Goal: Transaction & Acquisition: Purchase product/service

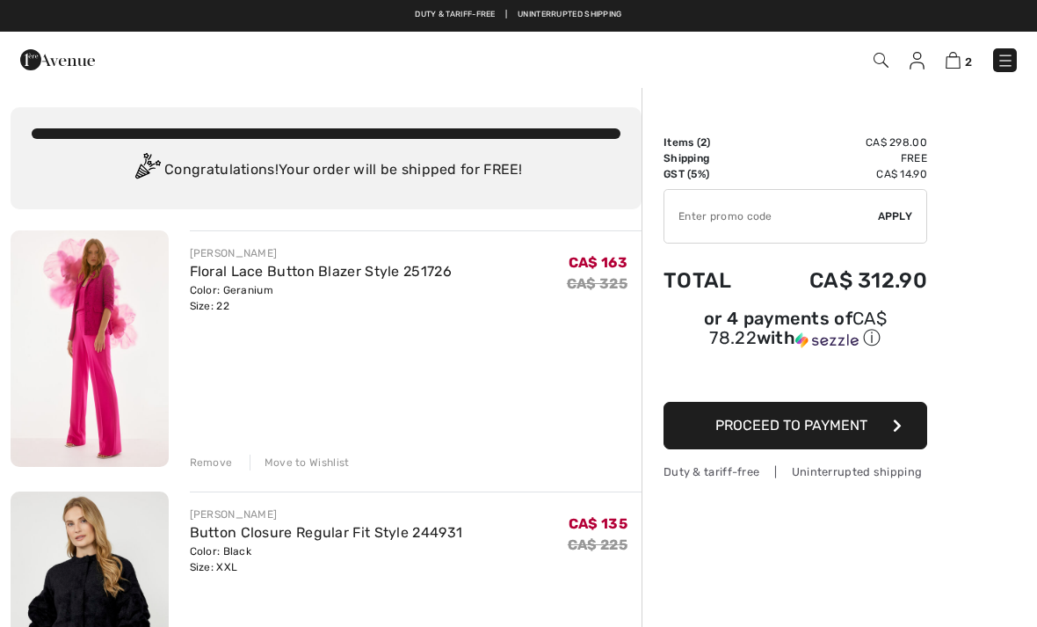
click at [84, 357] on img at bounding box center [90, 348] width 158 height 237
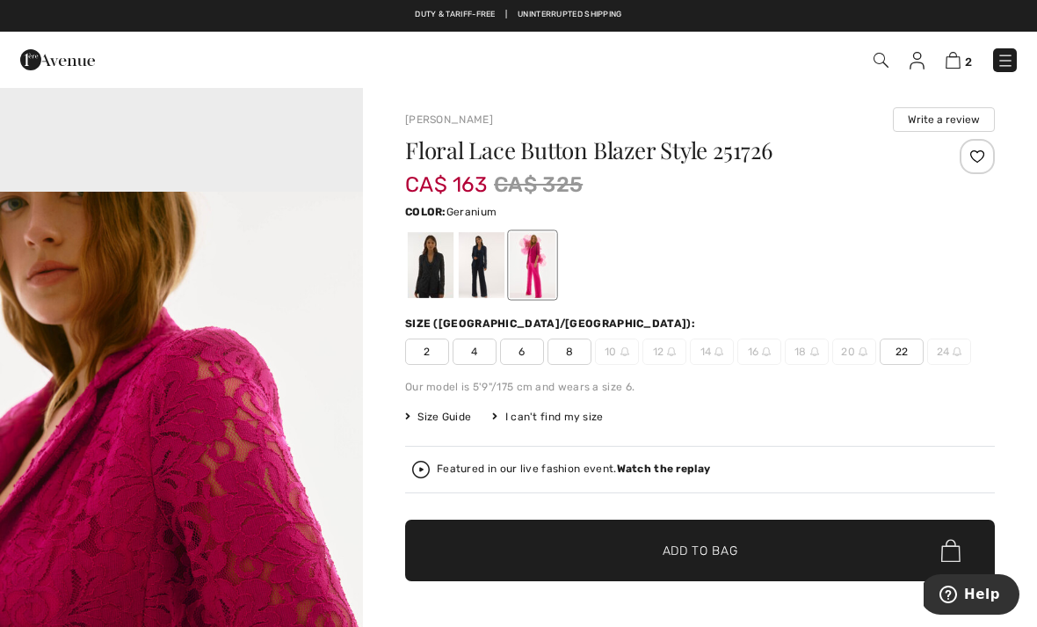
click at [410, 270] on div at bounding box center [431, 265] width 46 height 66
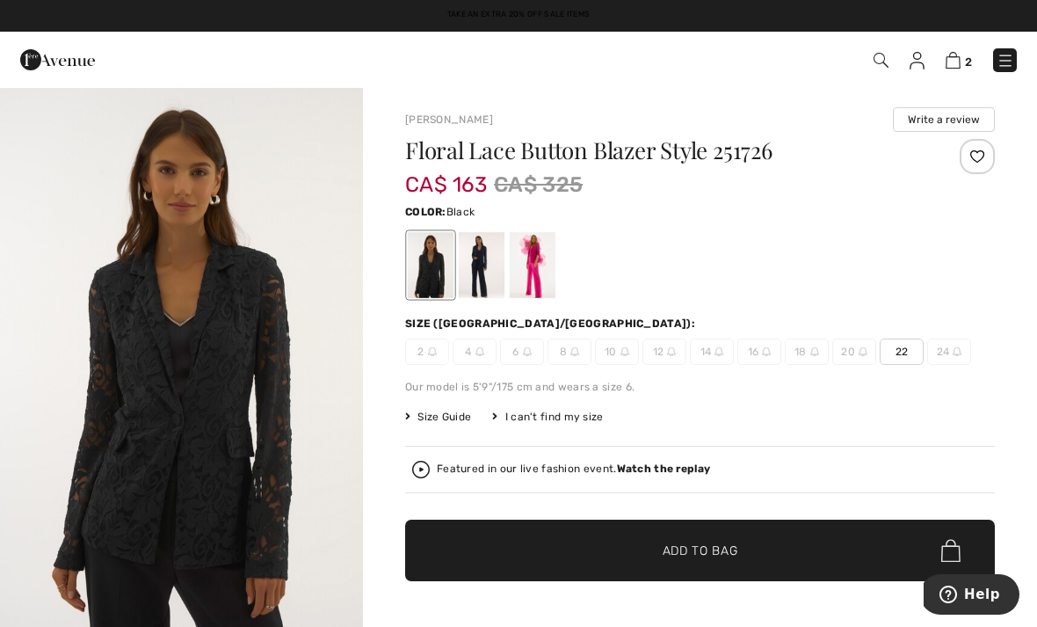
click at [484, 251] on div at bounding box center [482, 265] width 46 height 66
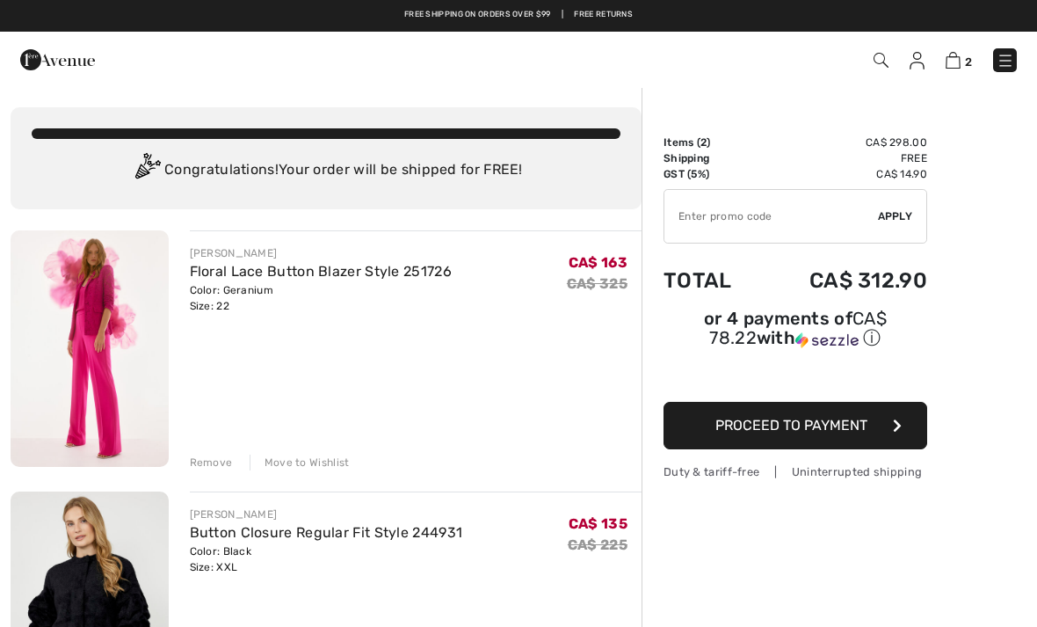
click at [214, 469] on div "Remove" at bounding box center [211, 463] width 43 height 16
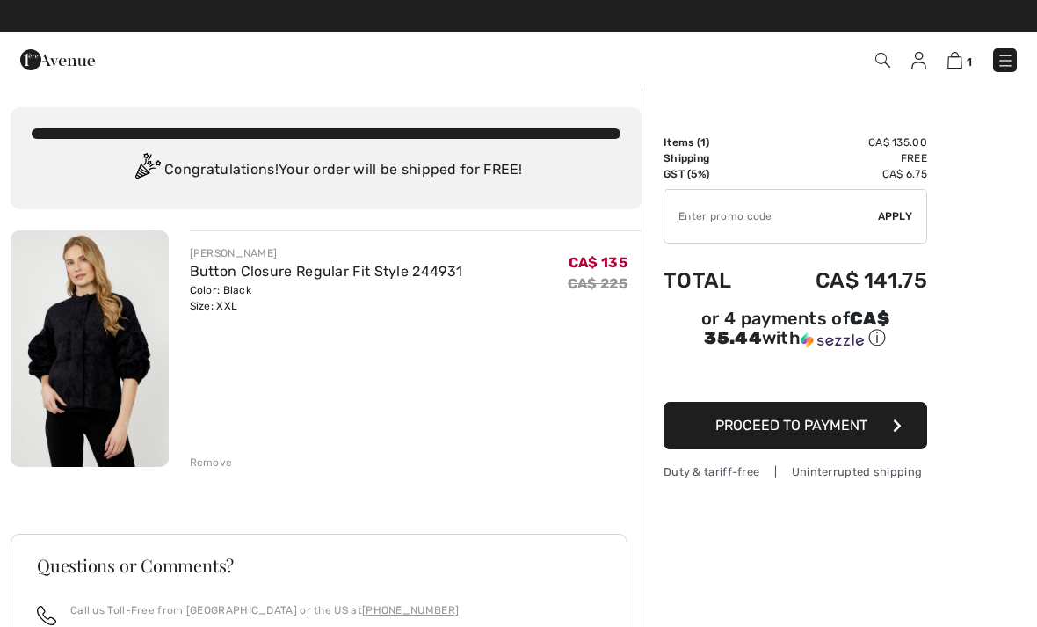
click at [104, 372] on img at bounding box center [90, 348] width 158 height 237
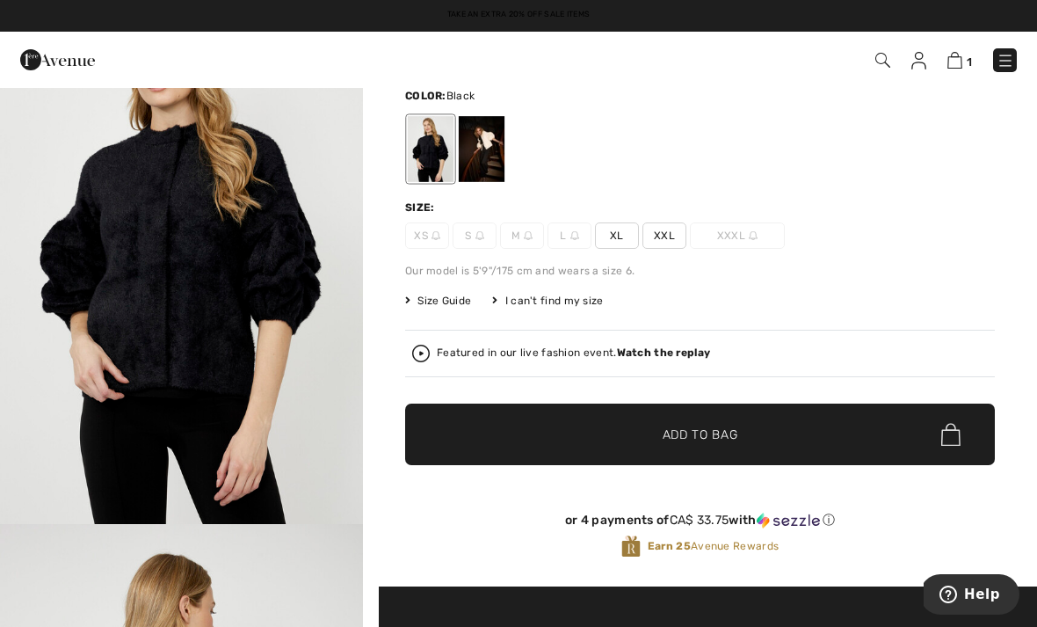
scroll to position [95, 0]
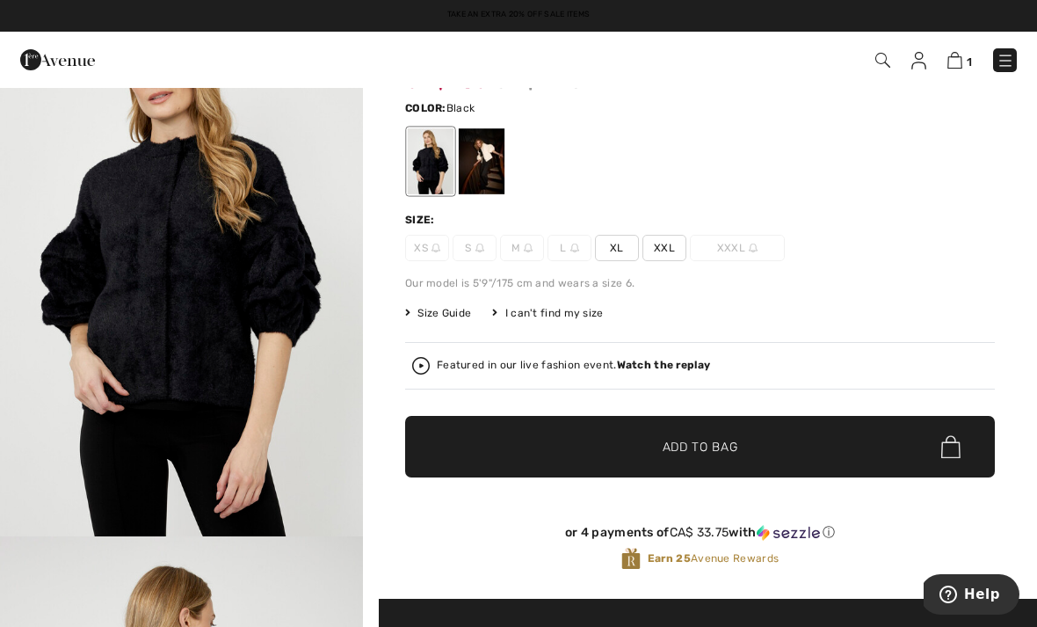
click at [439, 307] on span "Size Guide" at bounding box center [438, 313] width 66 height 16
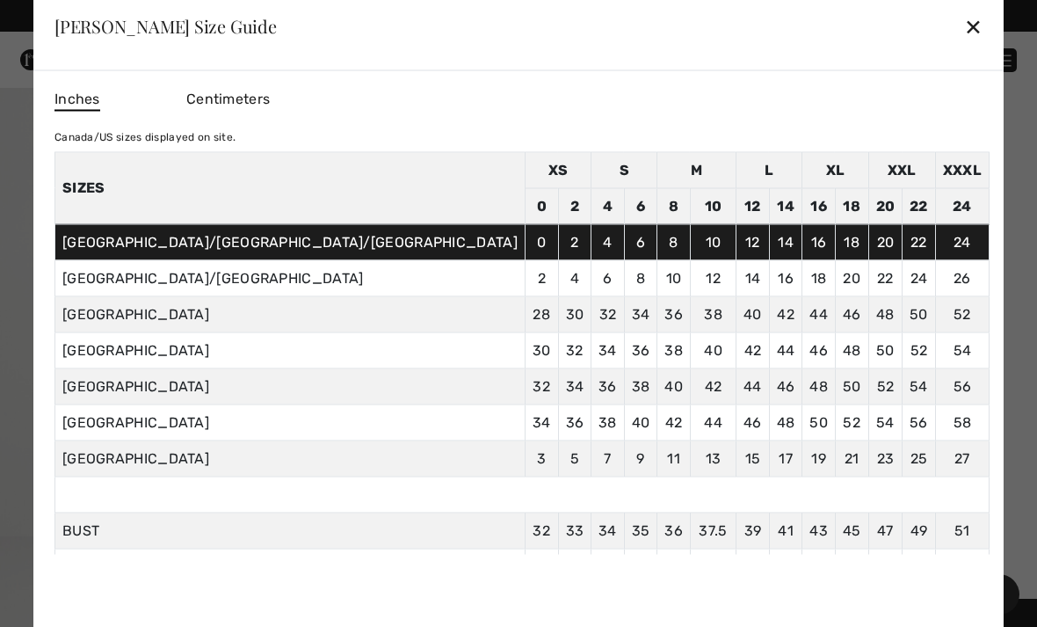
click at [964, 28] on div "✕" at bounding box center [973, 26] width 18 height 37
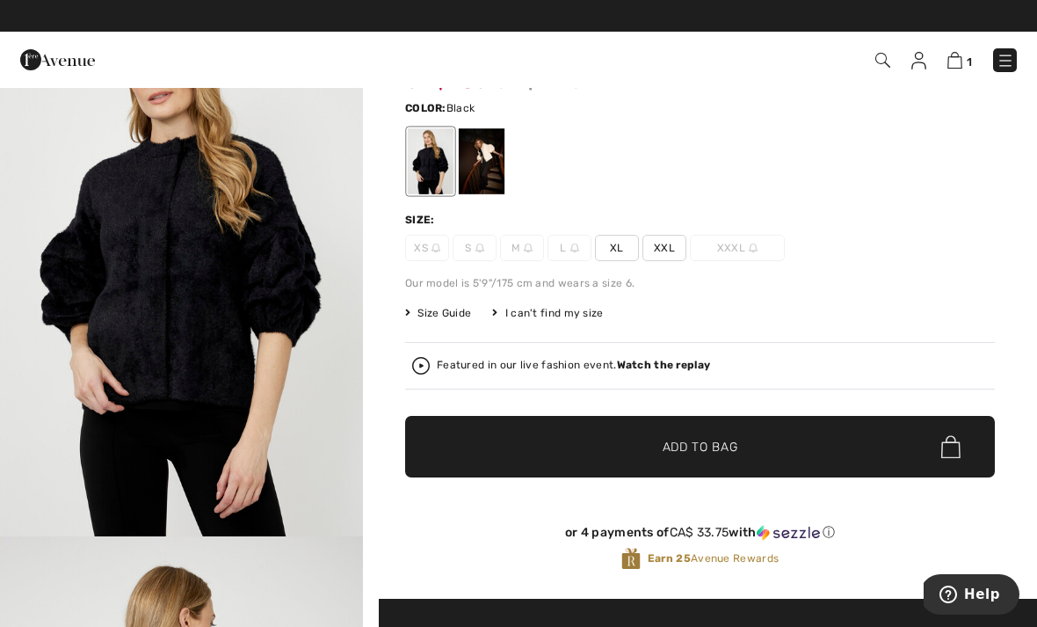
click at [685, 360] on strong "Watch the replay" at bounding box center [664, 365] width 94 height 12
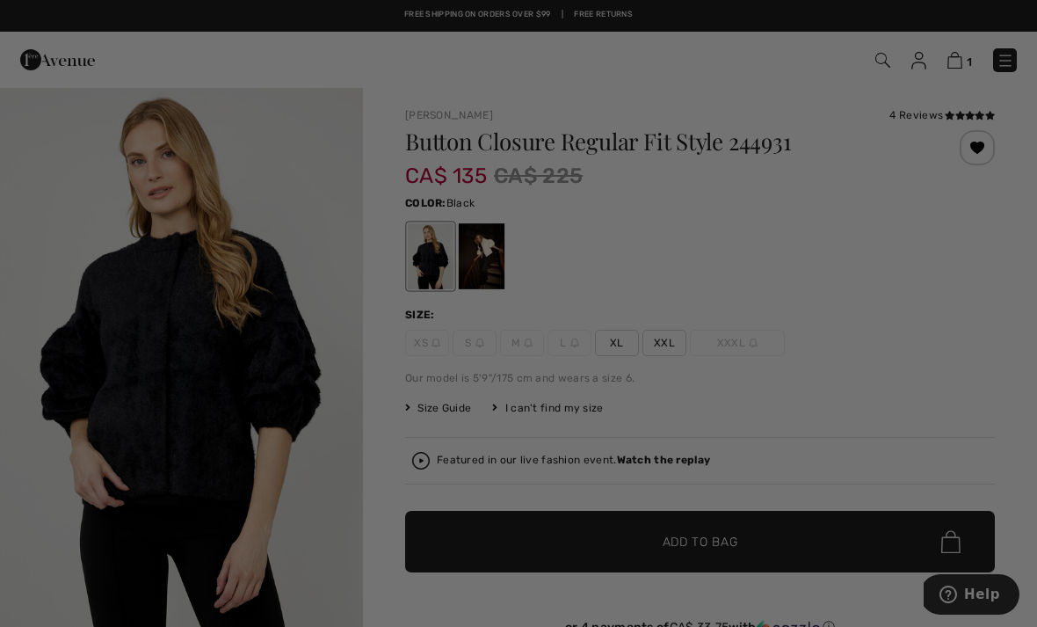
scroll to position [0, 0]
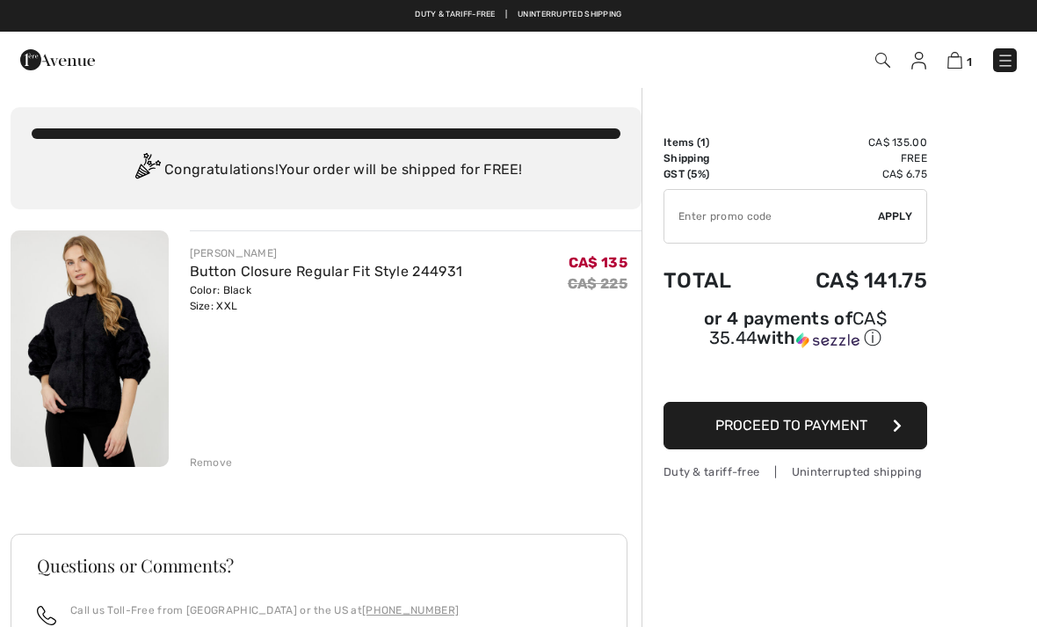
click at [127, 329] on img at bounding box center [90, 348] width 158 height 237
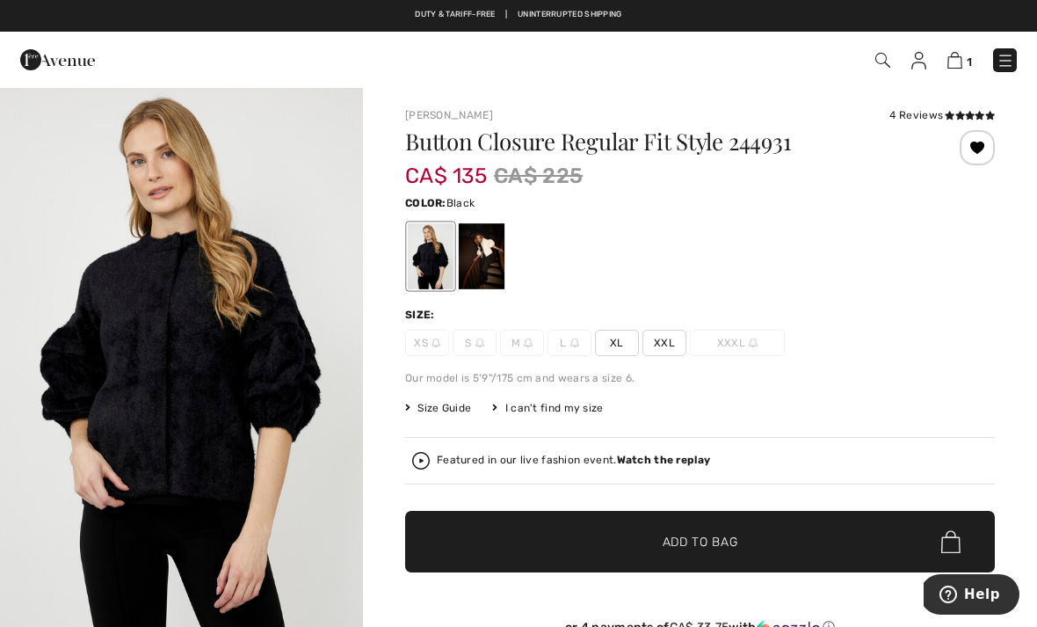
click at [684, 443] on div "Featured in our live fashion event. Watch the replay" at bounding box center [700, 460] width 590 height 47
click at [655, 455] on strong "Watch the replay" at bounding box center [664, 460] width 94 height 12
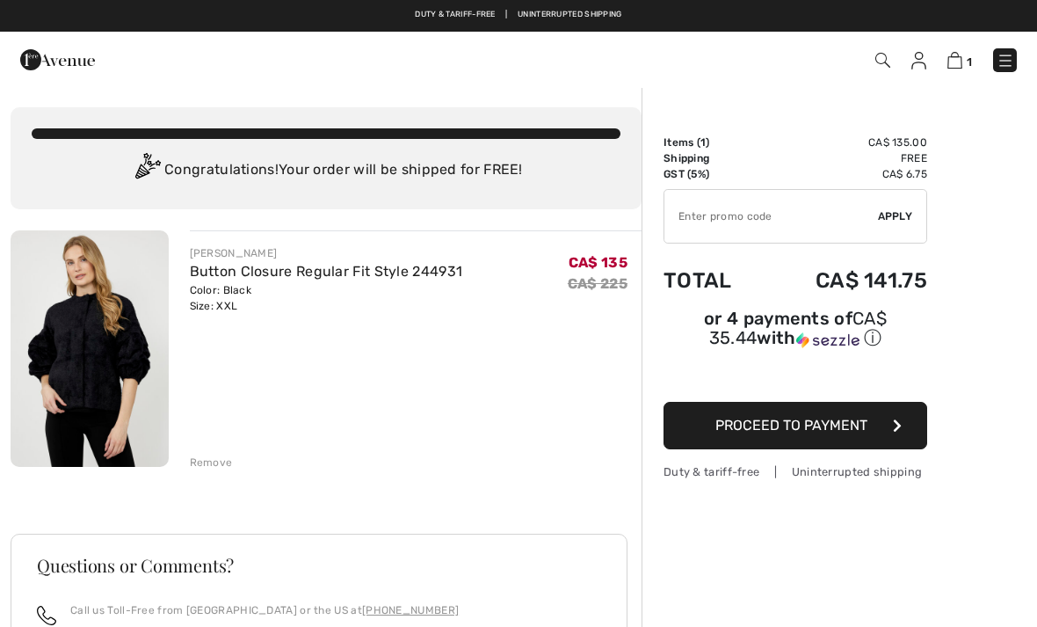
click at [99, 338] on img at bounding box center [90, 348] width 158 height 237
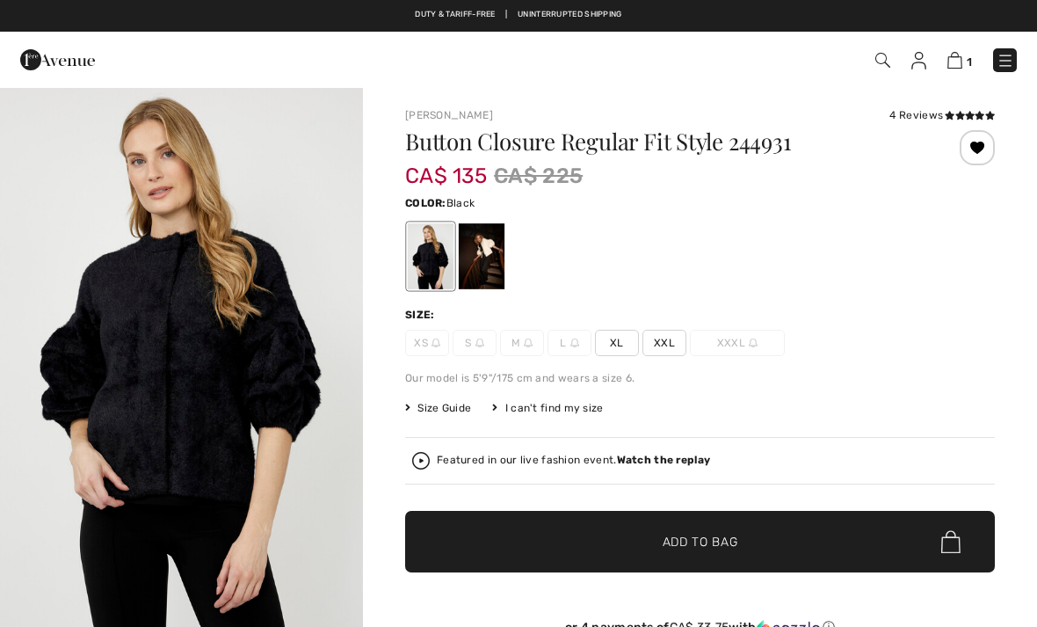
click at [615, 332] on span "XL" at bounding box center [617, 343] width 44 height 26
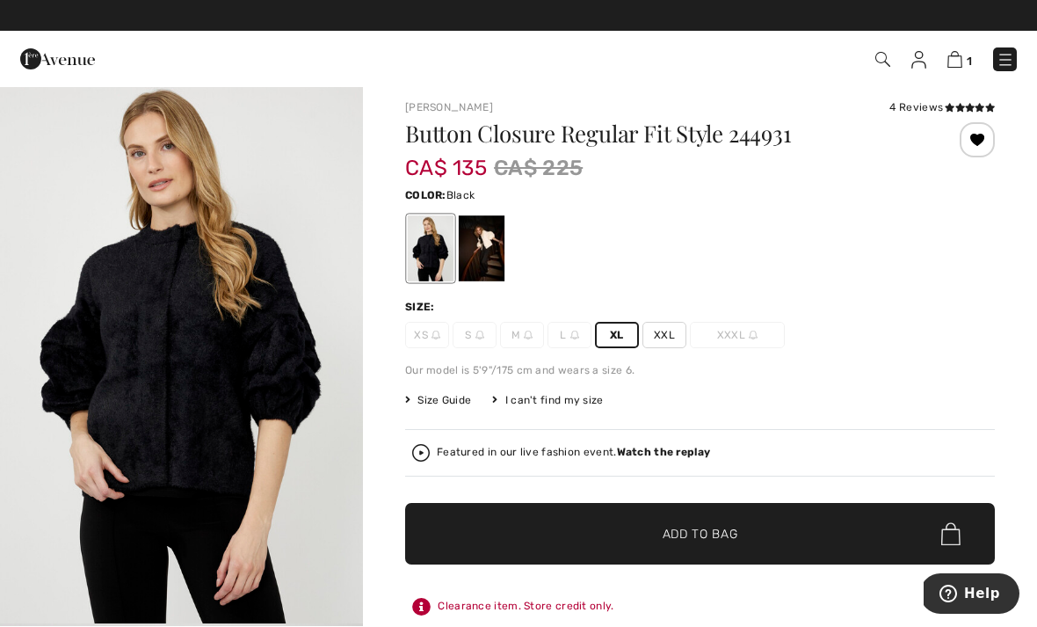
scroll to position [8, 0]
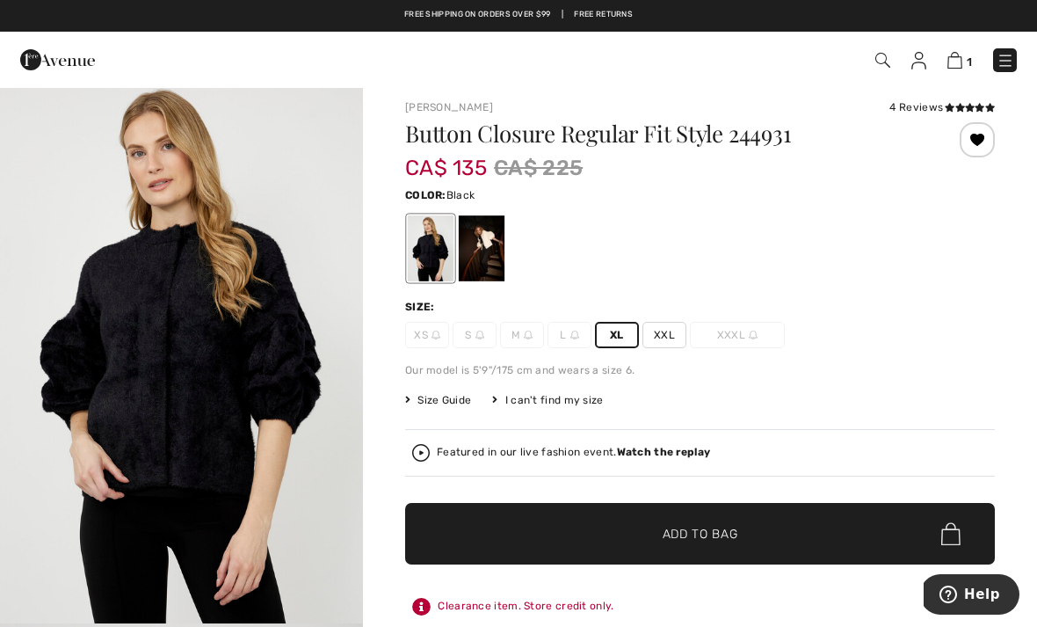
click at [740, 524] on span "✔ Added to Bag Add to Bag" at bounding box center [700, 534] width 590 height 62
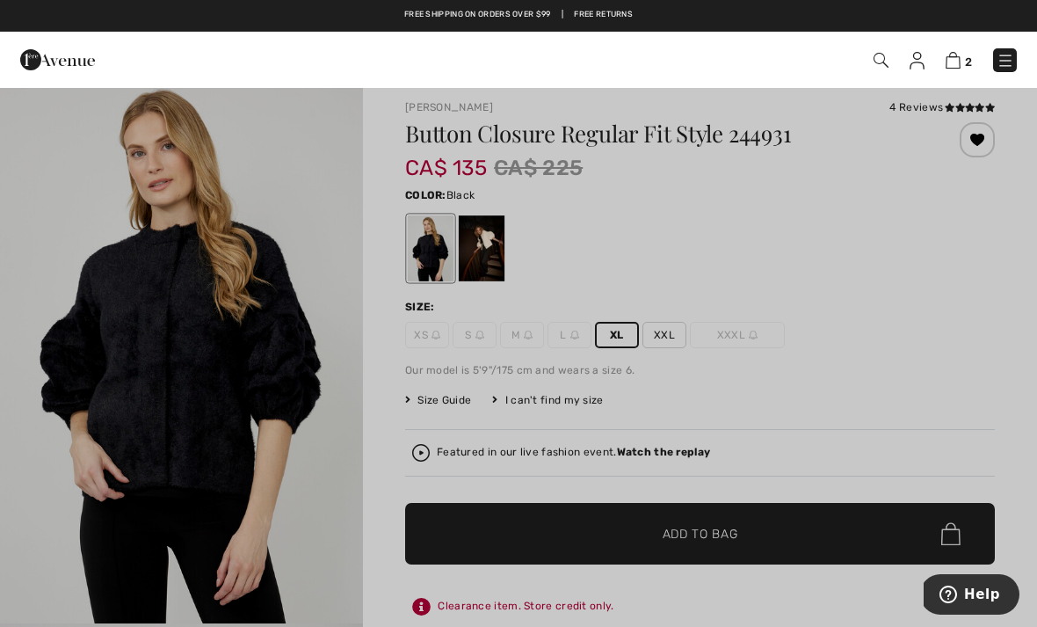
click at [956, 61] on img at bounding box center [953, 60] width 15 height 17
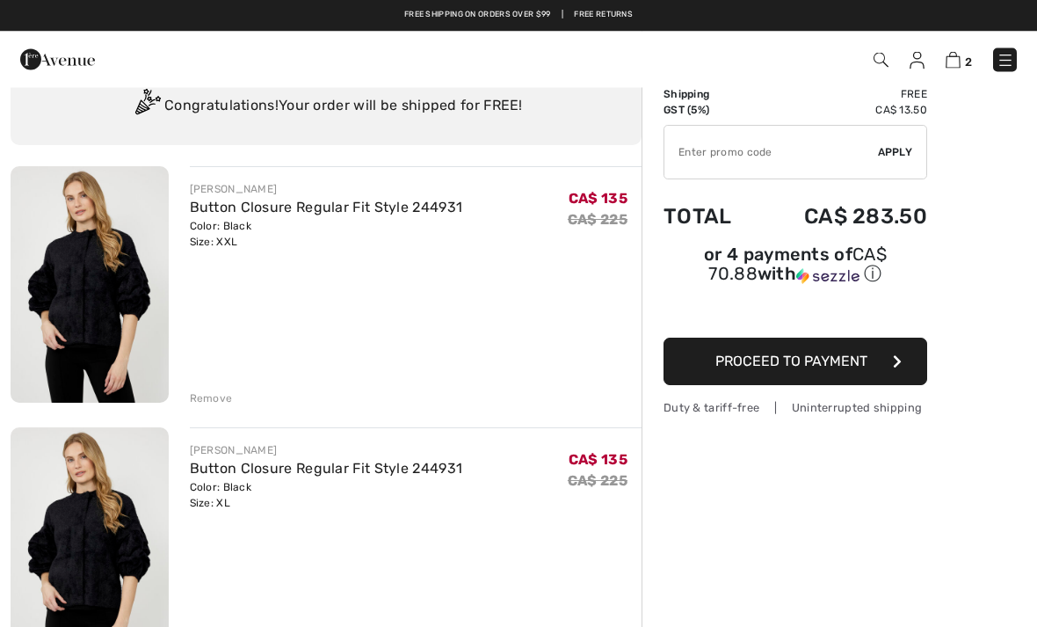
scroll to position [53, 0]
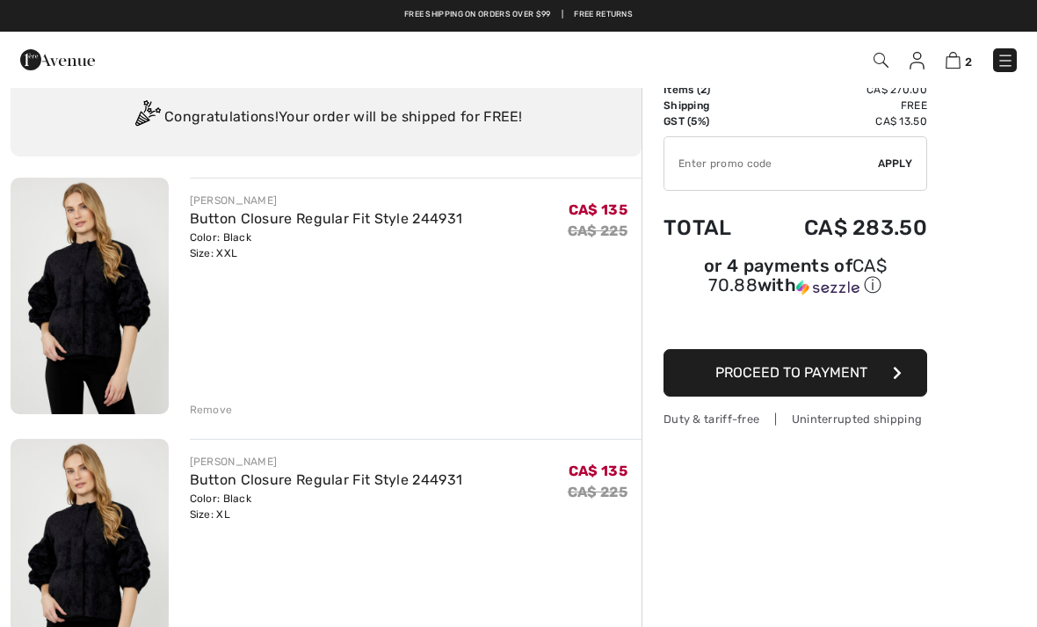
click at [535, 344] on div "JOSEPH RIBKOFF Button Closure Regular Fit Style 244931 Color: Black Size: XXL F…" at bounding box center [416, 298] width 453 height 240
click at [215, 411] on div "Remove" at bounding box center [211, 410] width 43 height 16
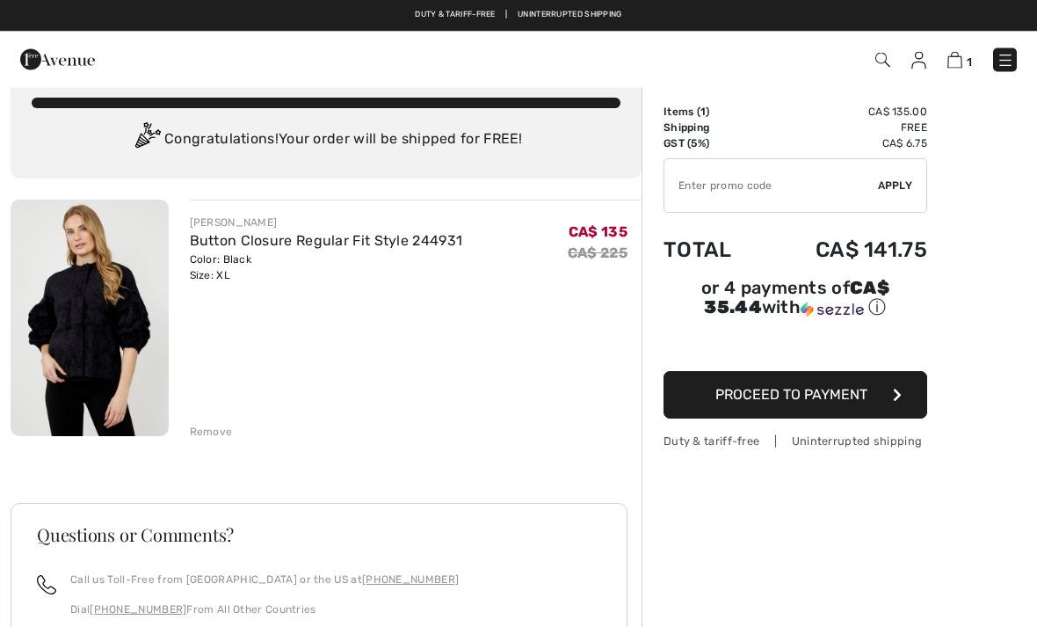
scroll to position [0, 0]
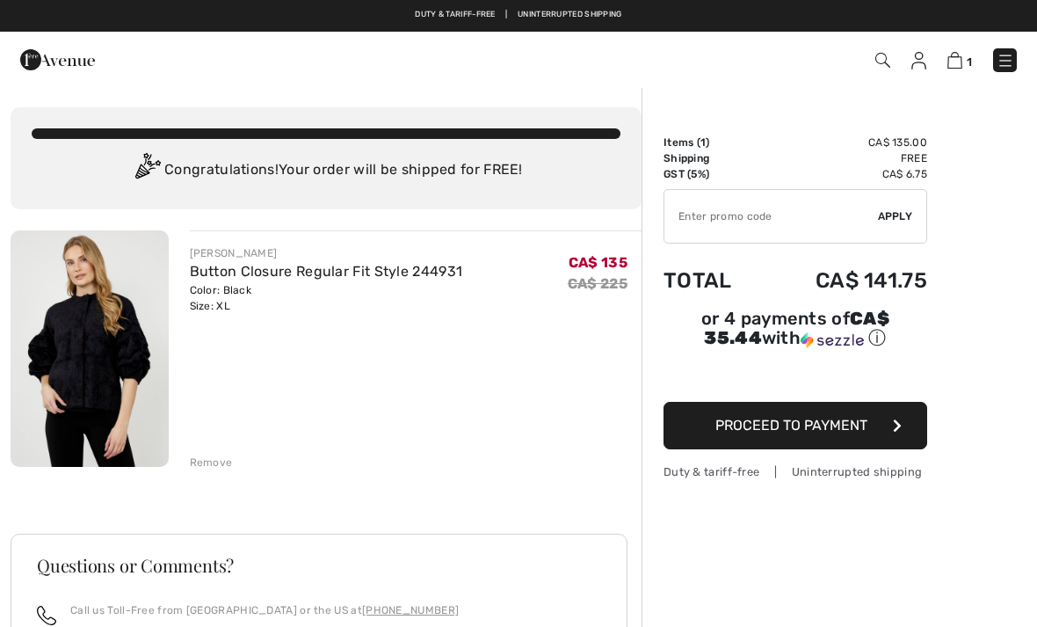
click at [120, 331] on img at bounding box center [90, 348] width 158 height 237
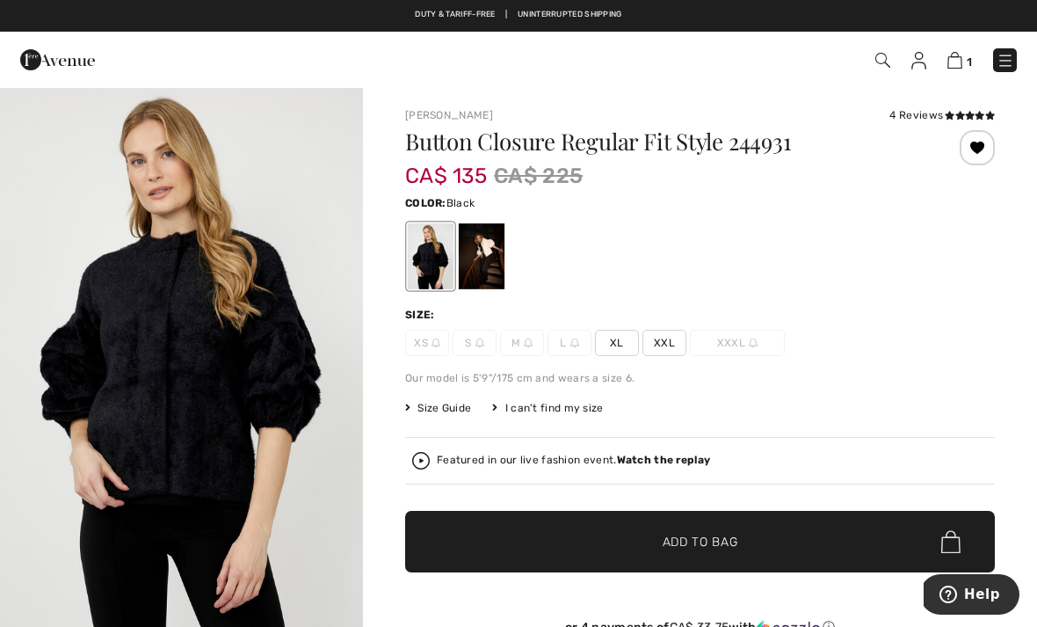
click at [79, 62] on img at bounding box center [57, 59] width 75 height 35
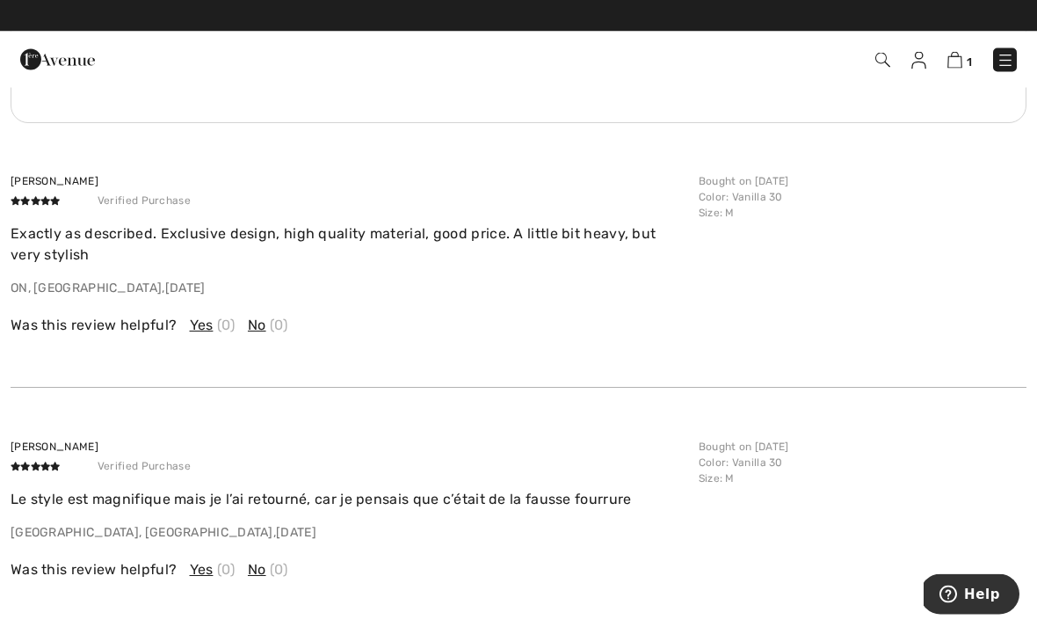
scroll to position [3134, 0]
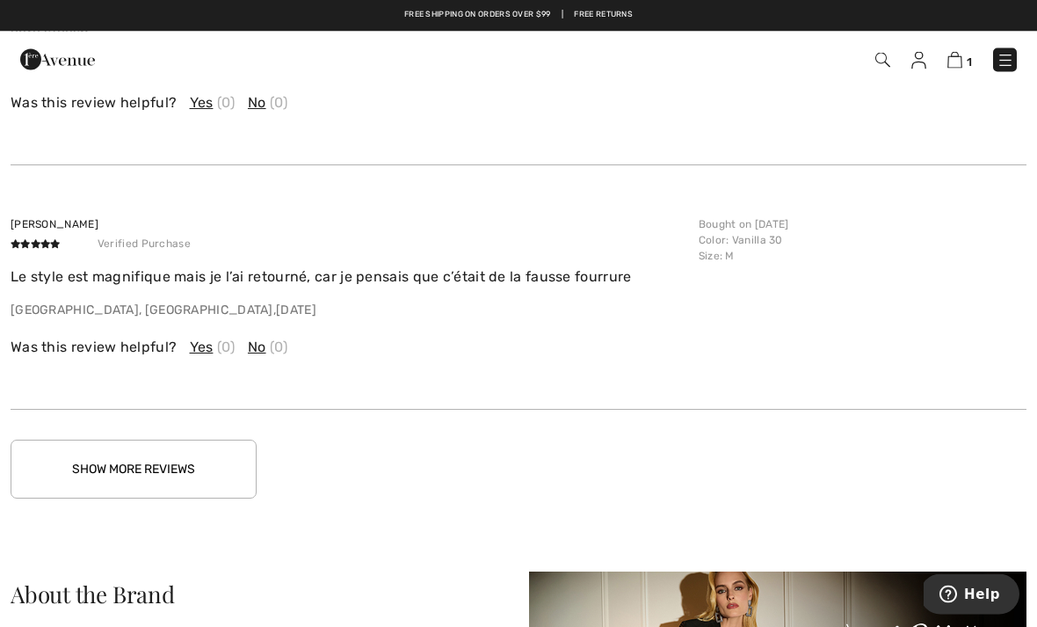
click at [217, 472] on button "Show More Reviews" at bounding box center [134, 469] width 246 height 59
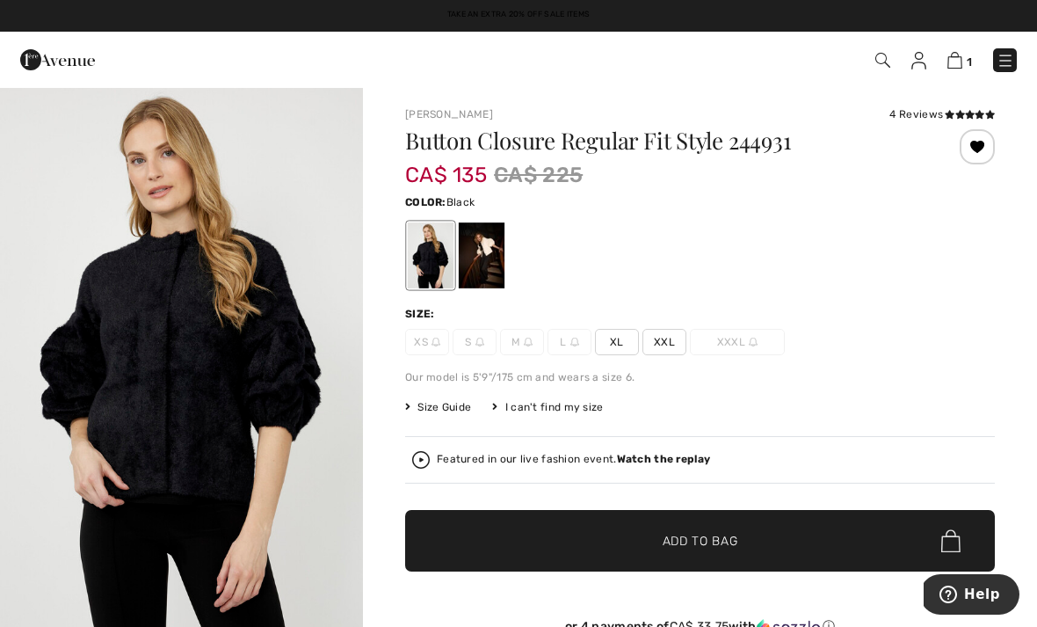
scroll to position [0, 0]
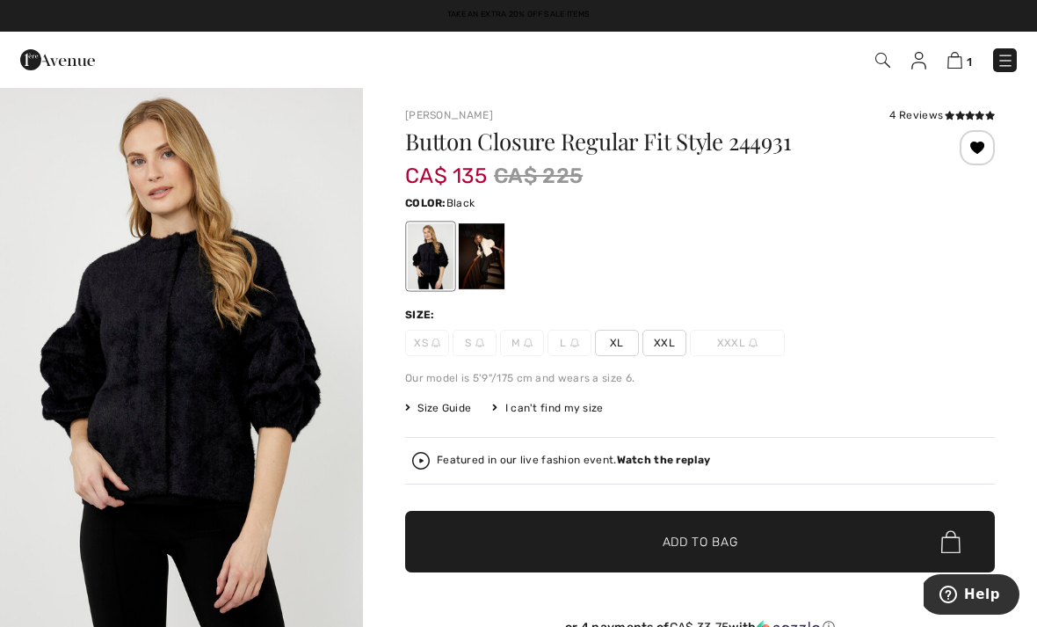
click at [444, 406] on span "Size Guide" at bounding box center [438, 408] width 66 height 16
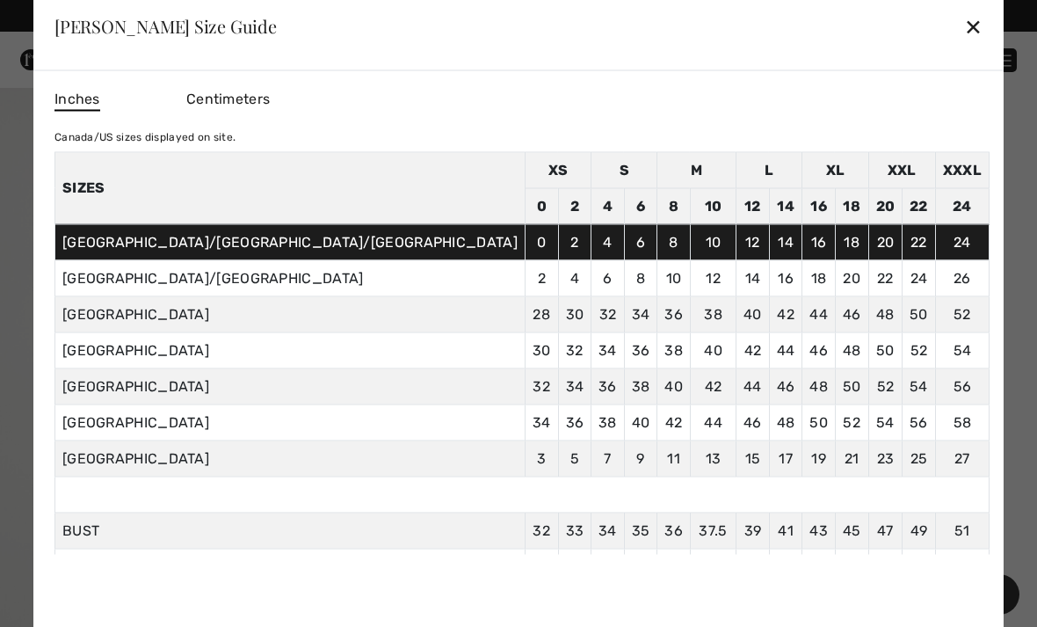
click at [1001, 328] on div at bounding box center [518, 313] width 1037 height 627
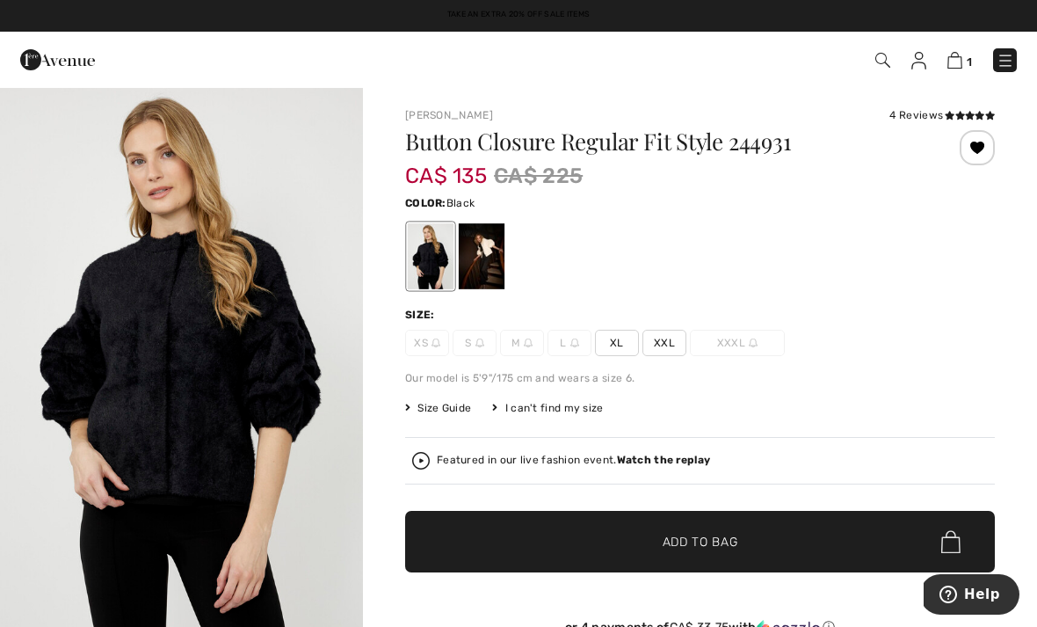
click at [647, 348] on span "XXL" at bounding box center [665, 343] width 44 height 26
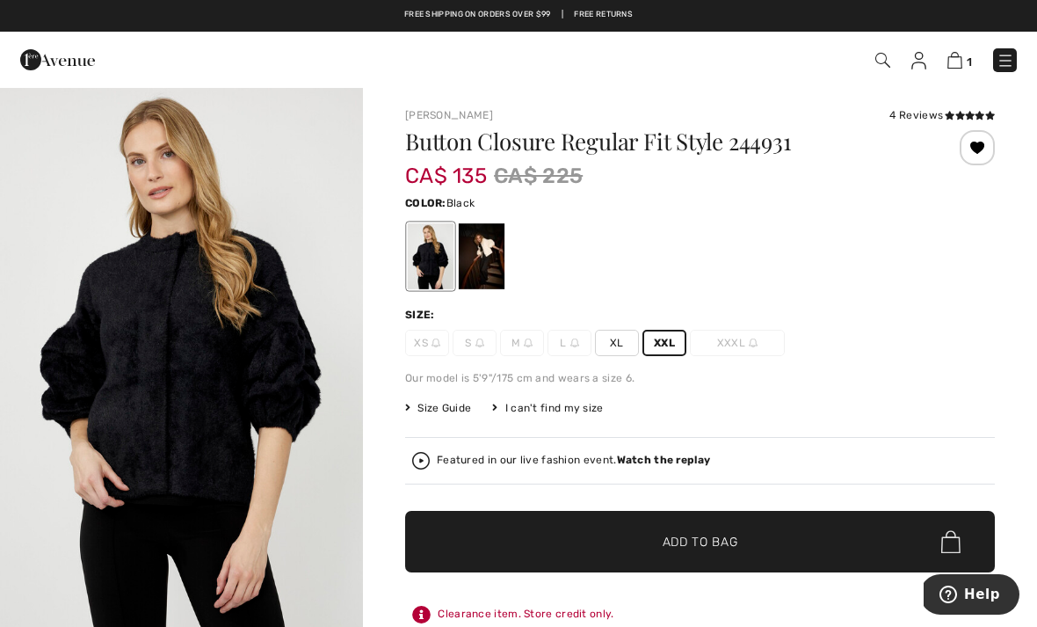
click at [715, 536] on span "Add to Bag" at bounding box center [701, 542] width 76 height 18
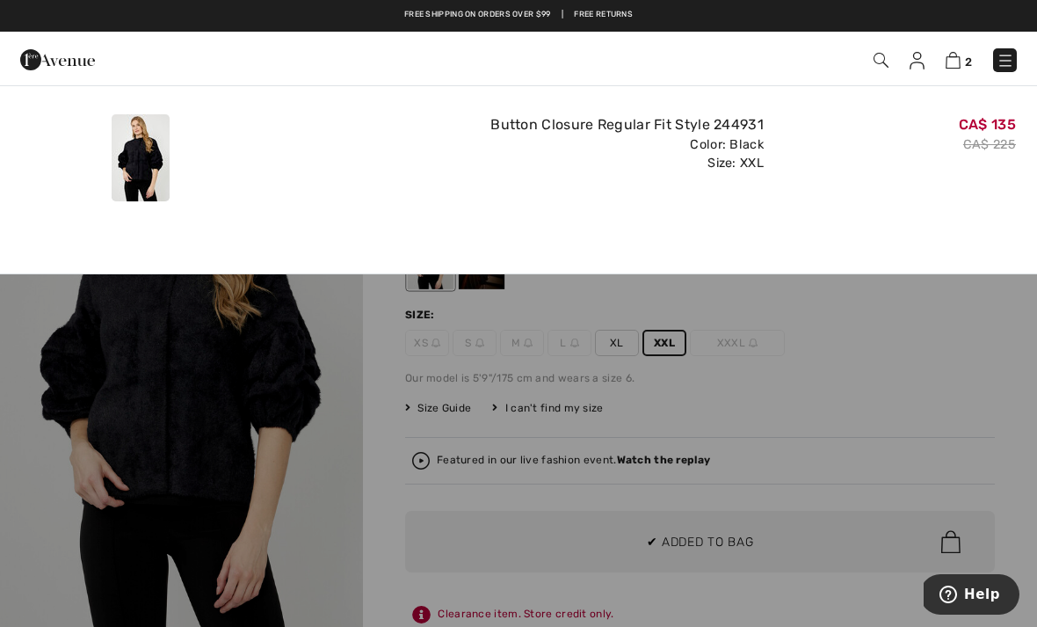
click at [958, 49] on link "2" at bounding box center [959, 59] width 26 height 21
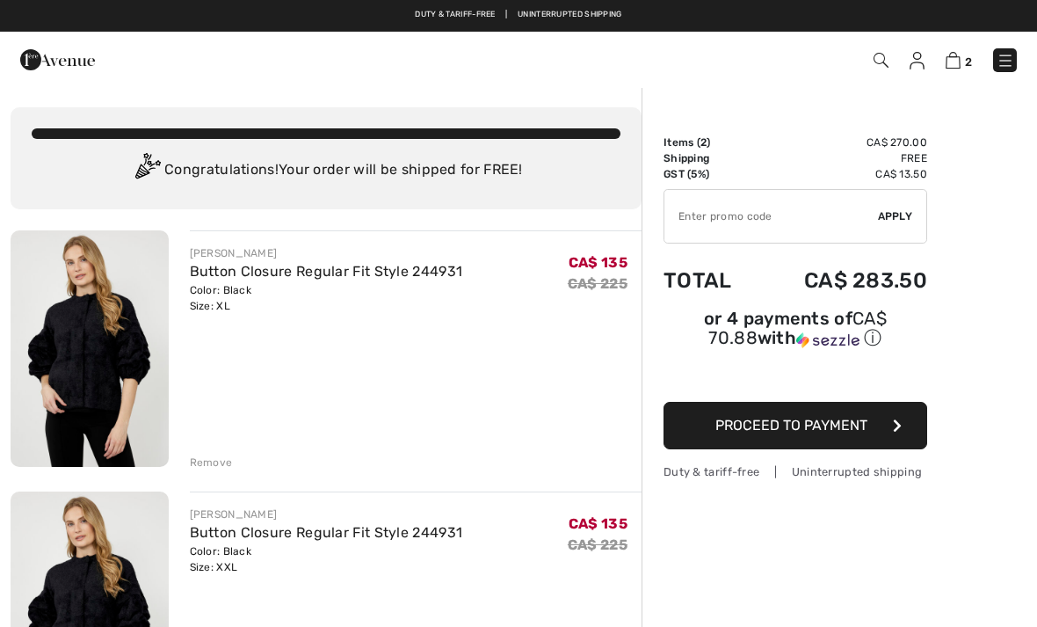
click at [58, 55] on img at bounding box center [57, 59] width 75 height 35
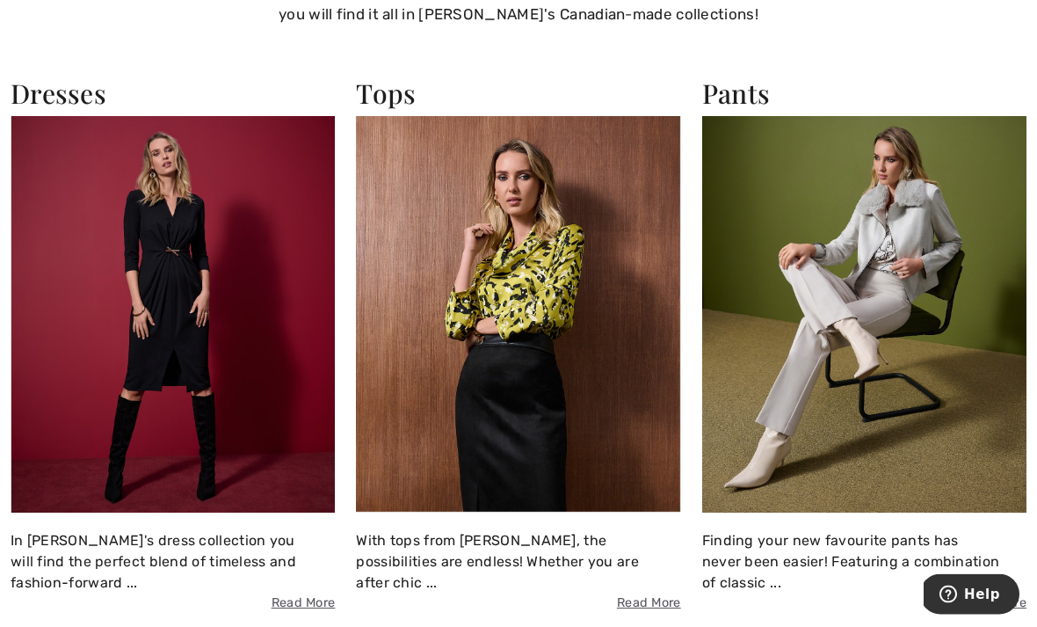
scroll to position [3059, 0]
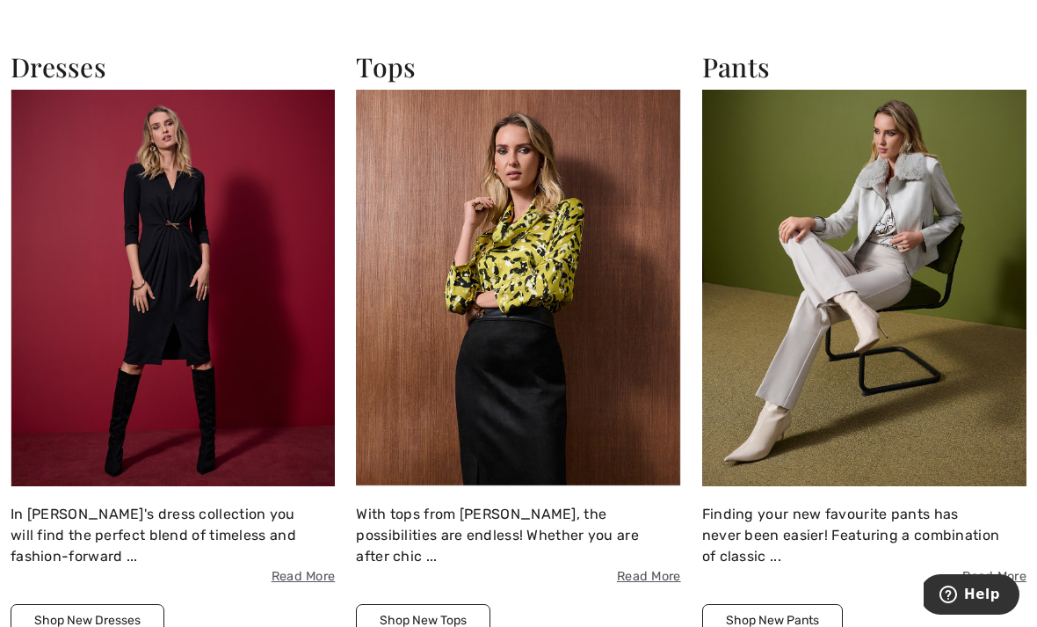
click at [495, 299] on img at bounding box center [518, 288] width 324 height 397
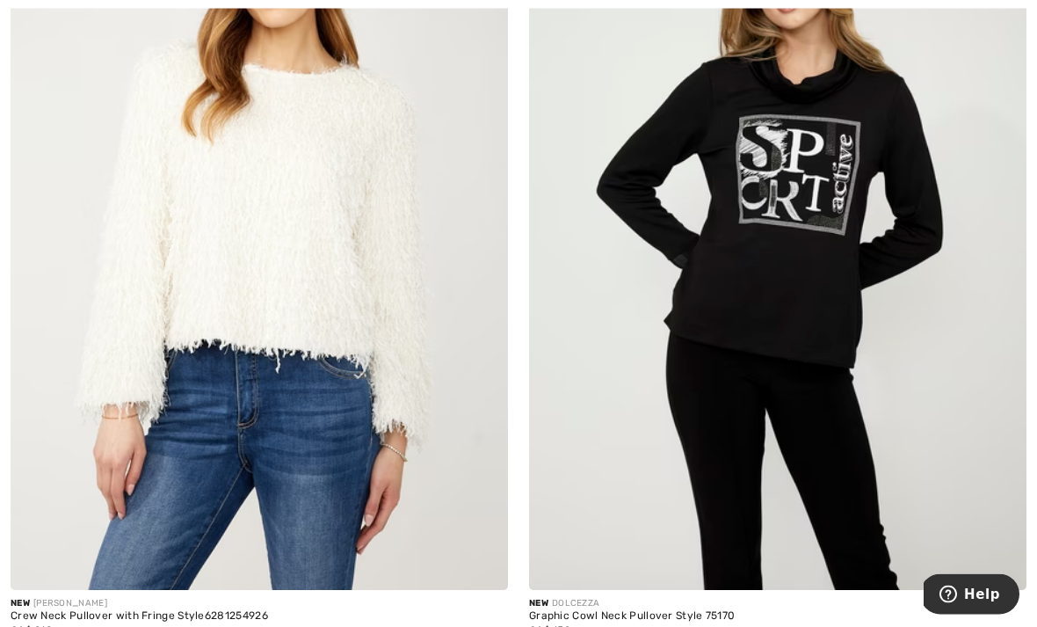
scroll to position [505, 0]
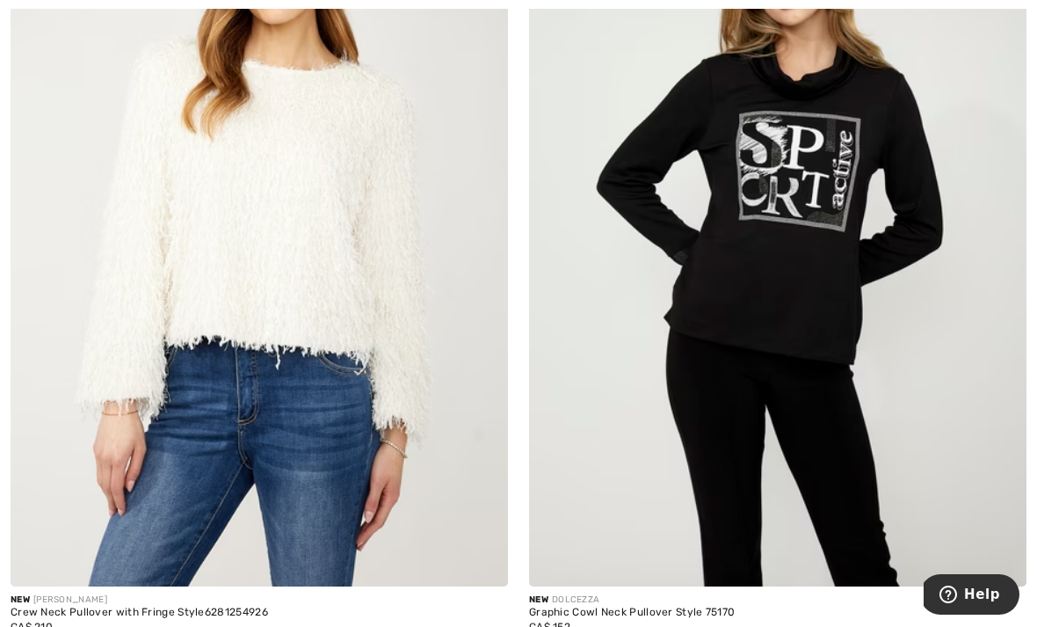
click at [287, 372] on img at bounding box center [260, 213] width 498 height 746
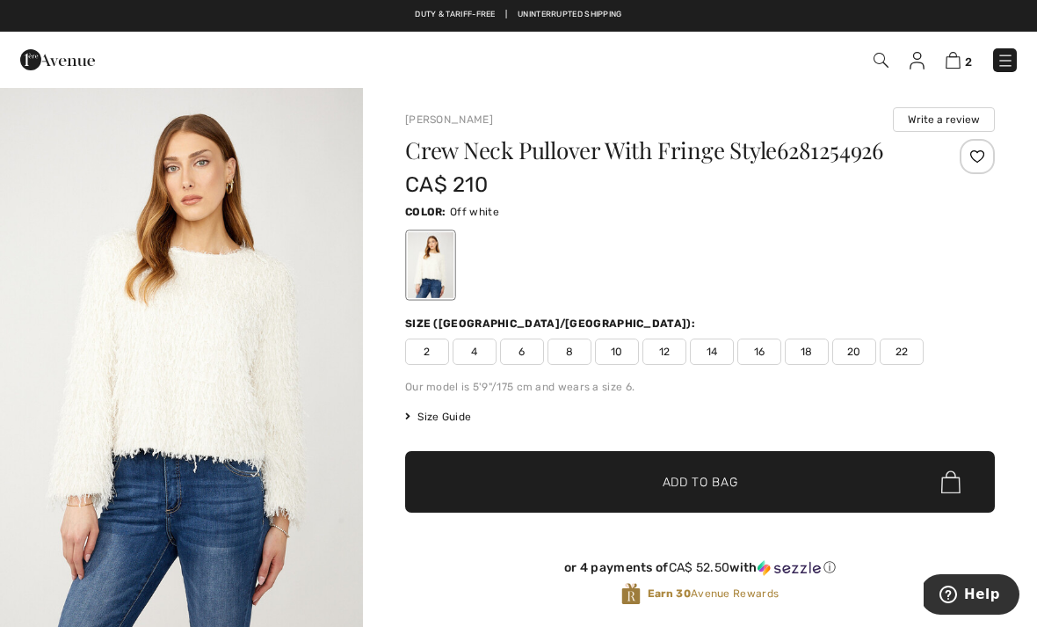
click at [453, 419] on span "Size Guide" at bounding box center [438, 417] width 66 height 16
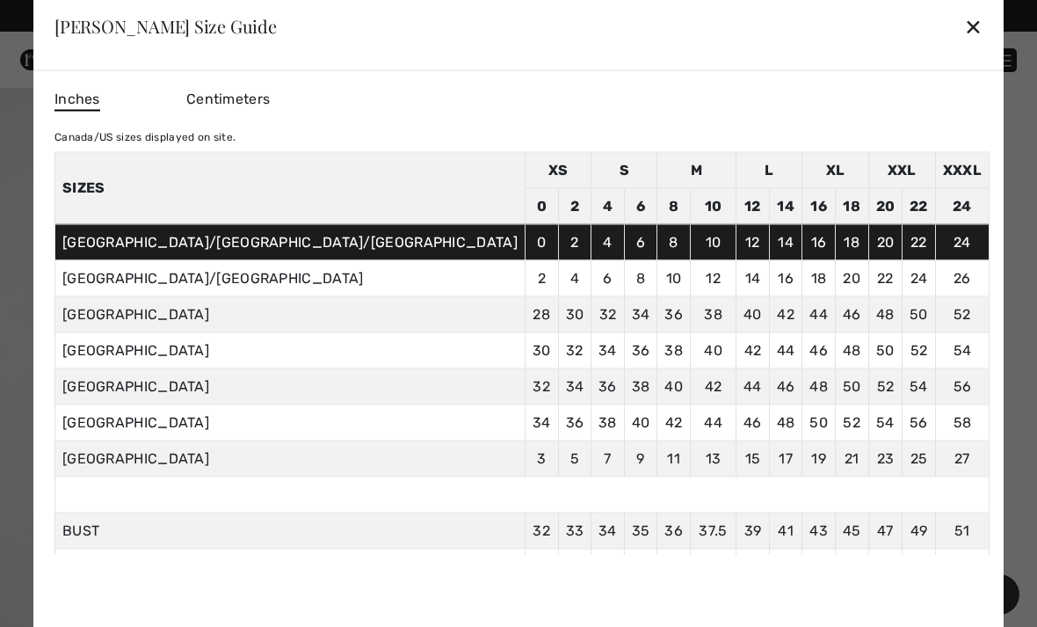
click at [964, 19] on div "✕" at bounding box center [973, 26] width 18 height 37
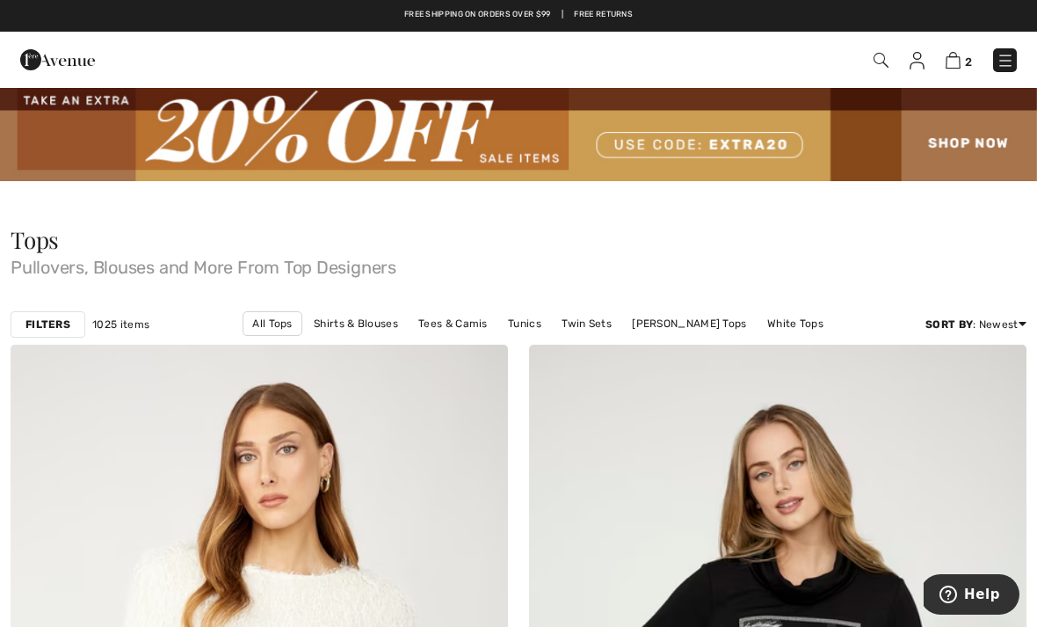
click at [960, 55] on img at bounding box center [953, 60] width 15 height 17
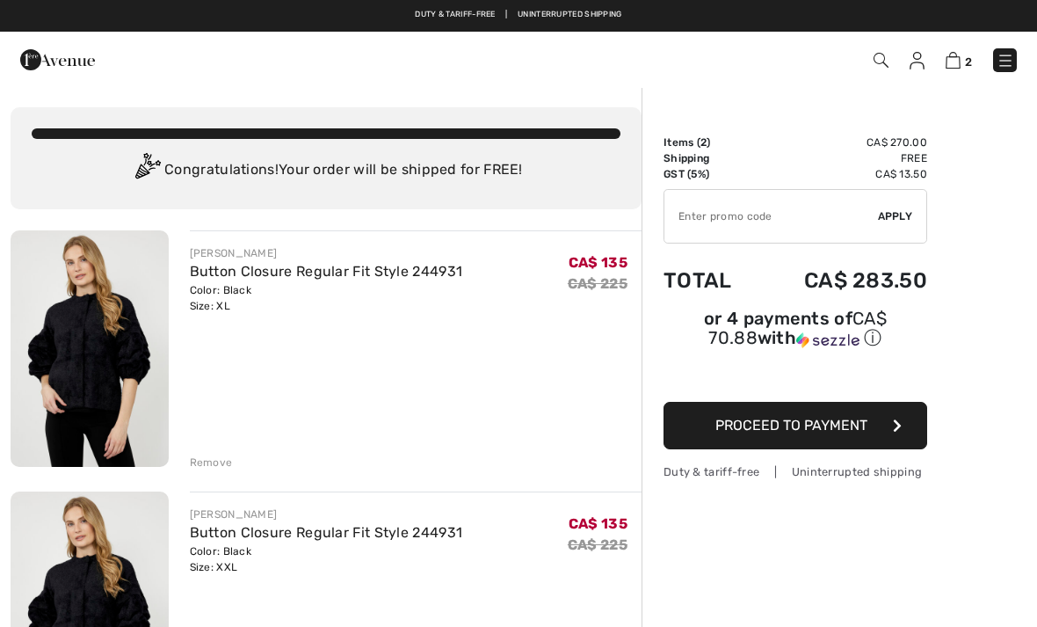
click at [220, 464] on div "Remove" at bounding box center [211, 463] width 43 height 16
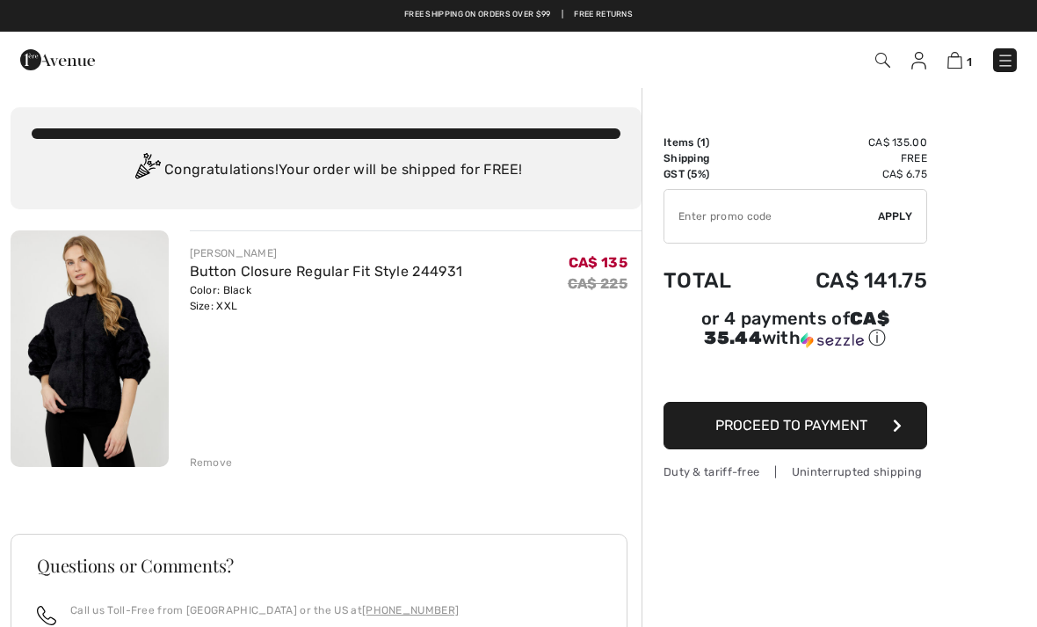
click at [789, 215] on input "TEXT" at bounding box center [772, 216] width 214 height 53
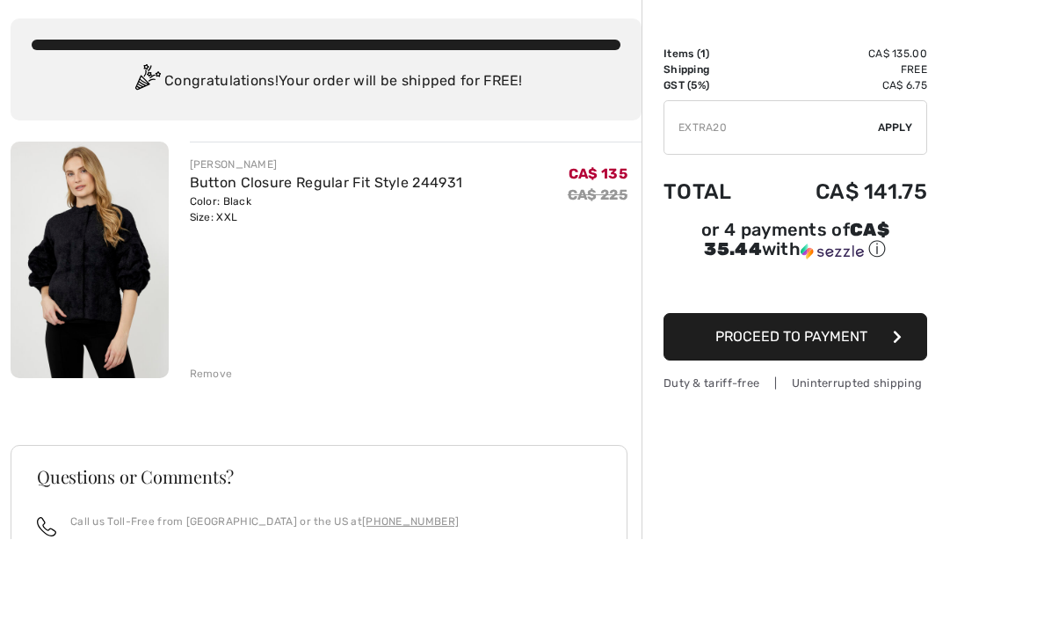
type input "EXTRA20"
click at [902, 208] on span "Apply" at bounding box center [895, 216] width 35 height 16
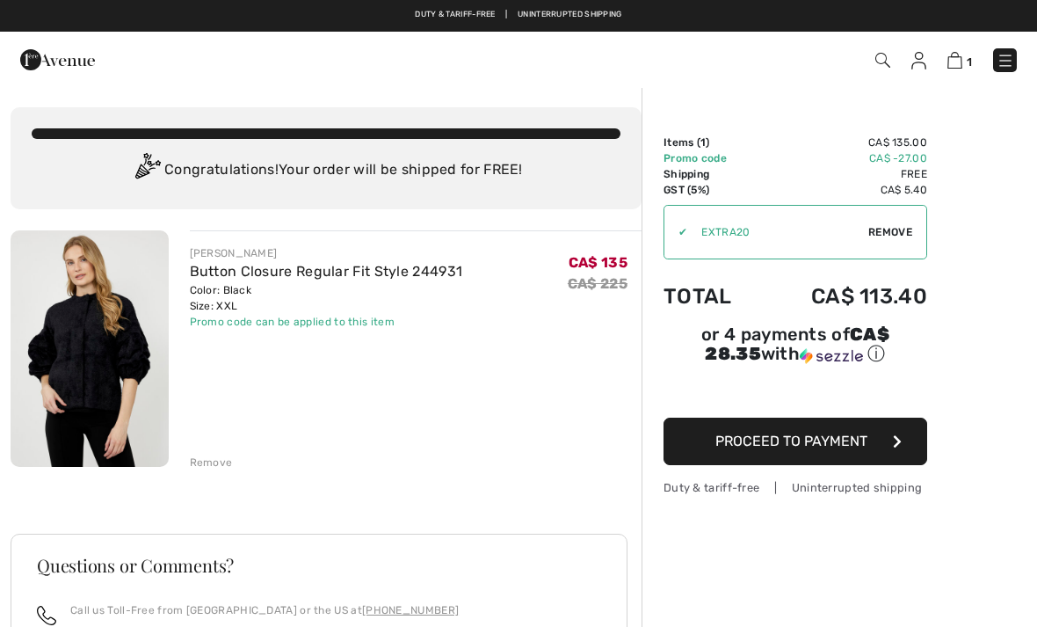
click at [61, 65] on img at bounding box center [57, 59] width 75 height 35
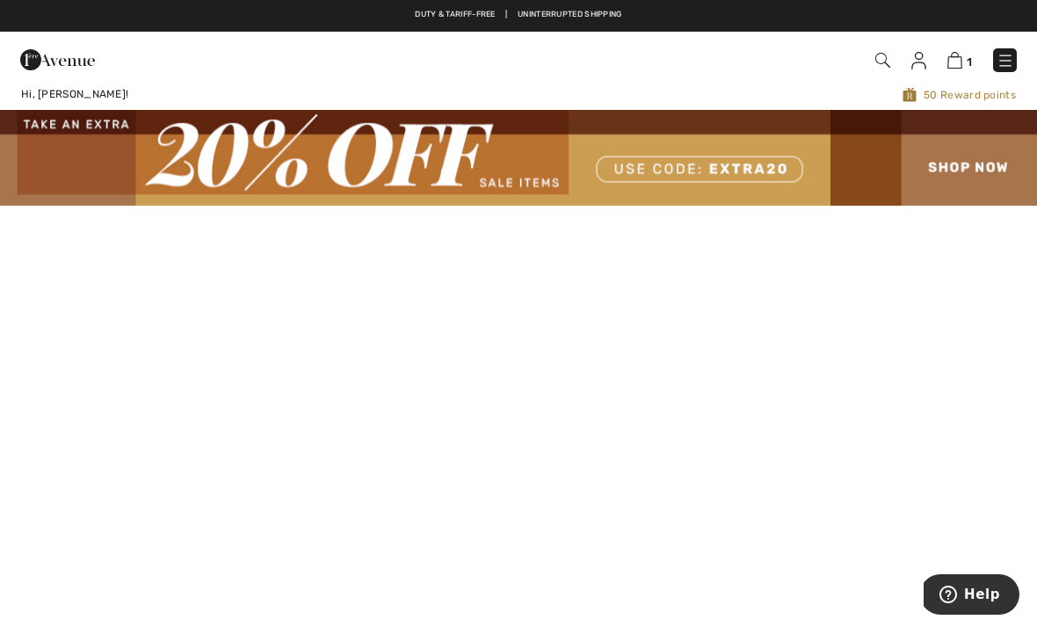
click at [406, 155] on img at bounding box center [518, 157] width 1037 height 95
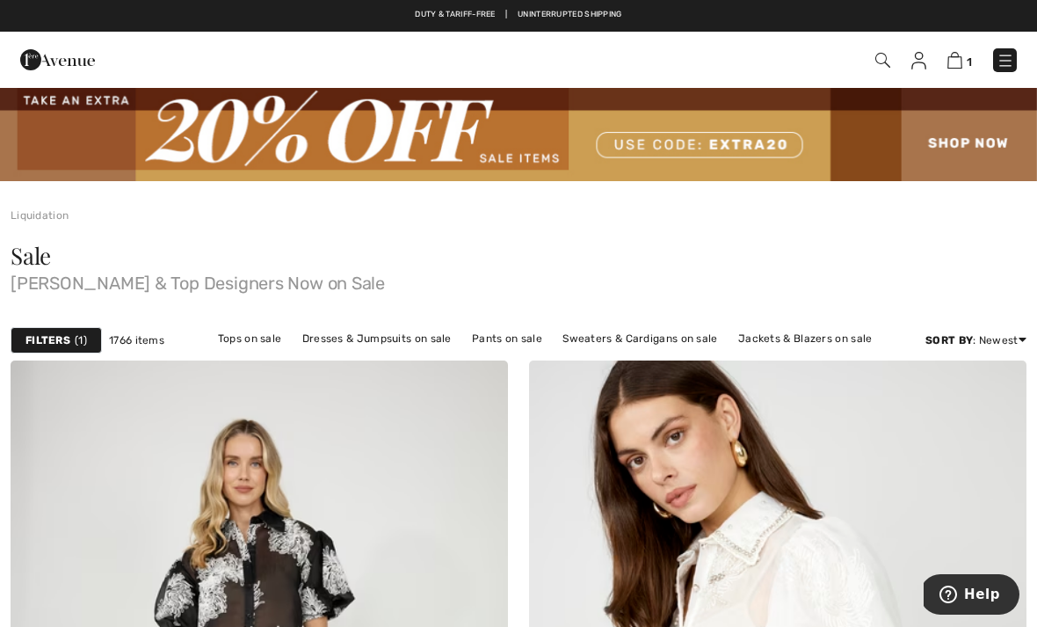
click at [43, 344] on strong "Filters" at bounding box center [47, 340] width 45 height 16
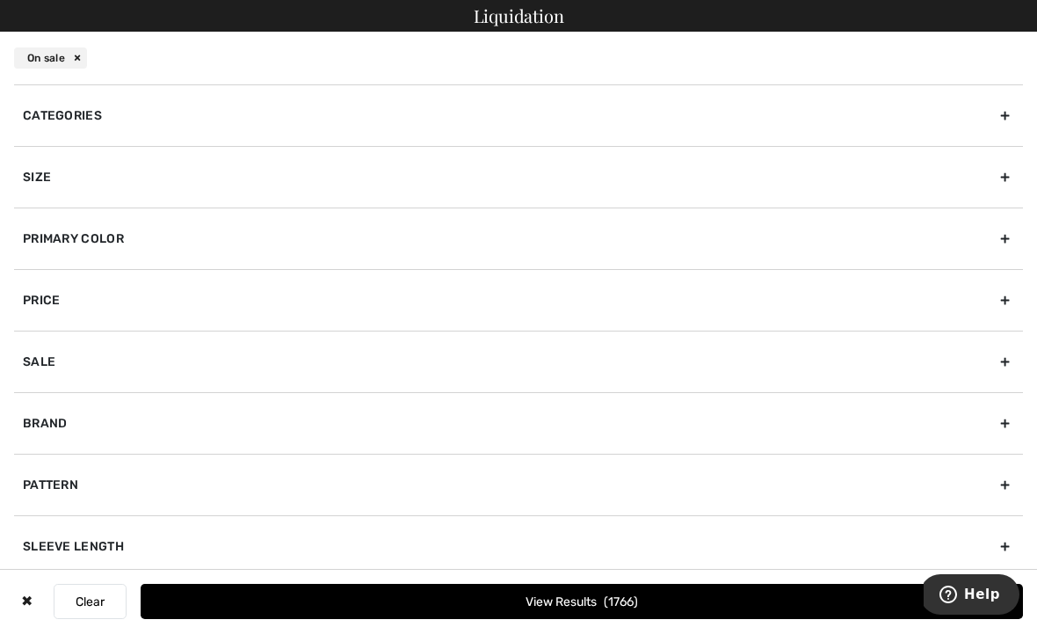
click at [1012, 169] on div "Size" at bounding box center [518, 177] width 1009 height 62
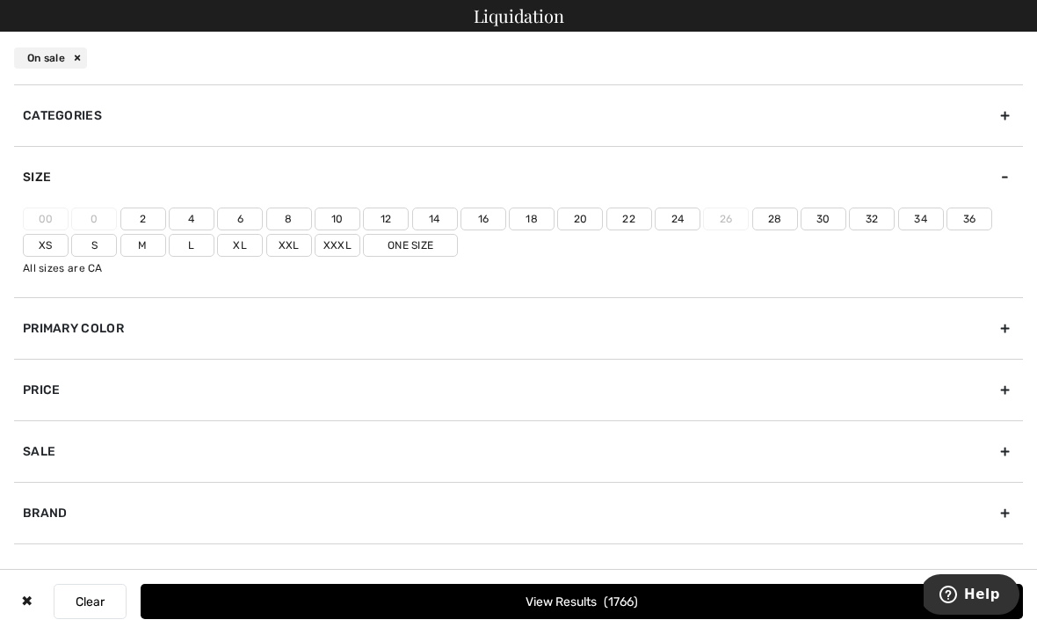
click at [286, 247] on label "Xxl" at bounding box center [289, 245] width 46 height 23
click at [0, 0] on input"] "Xxl" at bounding box center [0, 0] width 0 height 0
click at [585, 220] on label "20" at bounding box center [580, 218] width 46 height 23
click at [0, 0] on input"] "20" at bounding box center [0, 0] width 0 height 0
click at [701, 597] on button "View Results 448" at bounding box center [582, 601] width 883 height 35
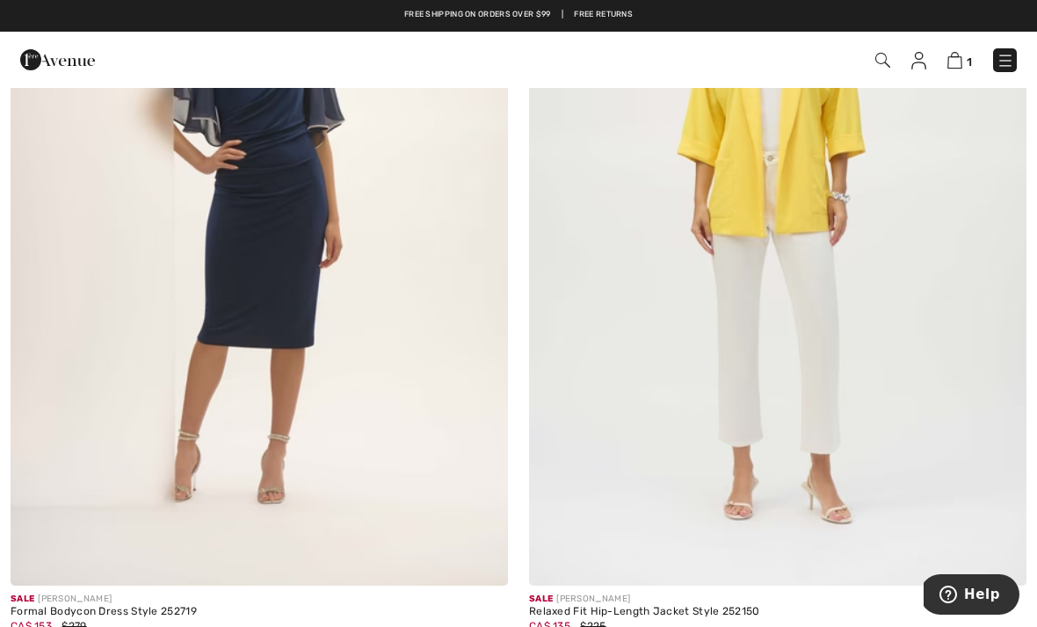
scroll to position [3848, 0]
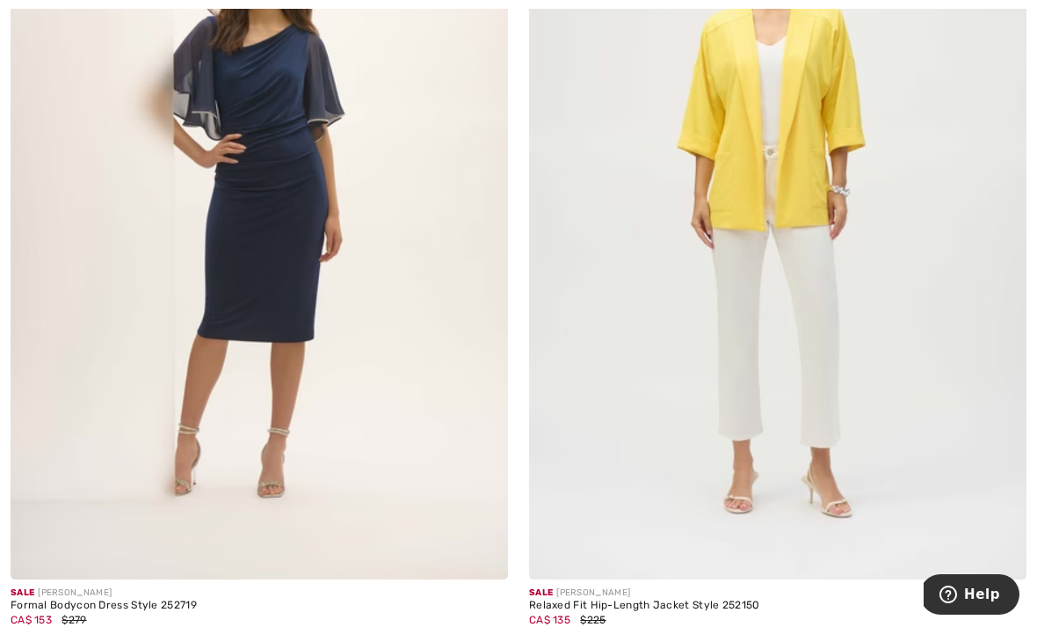
click at [850, 326] on img at bounding box center [778, 206] width 498 height 746
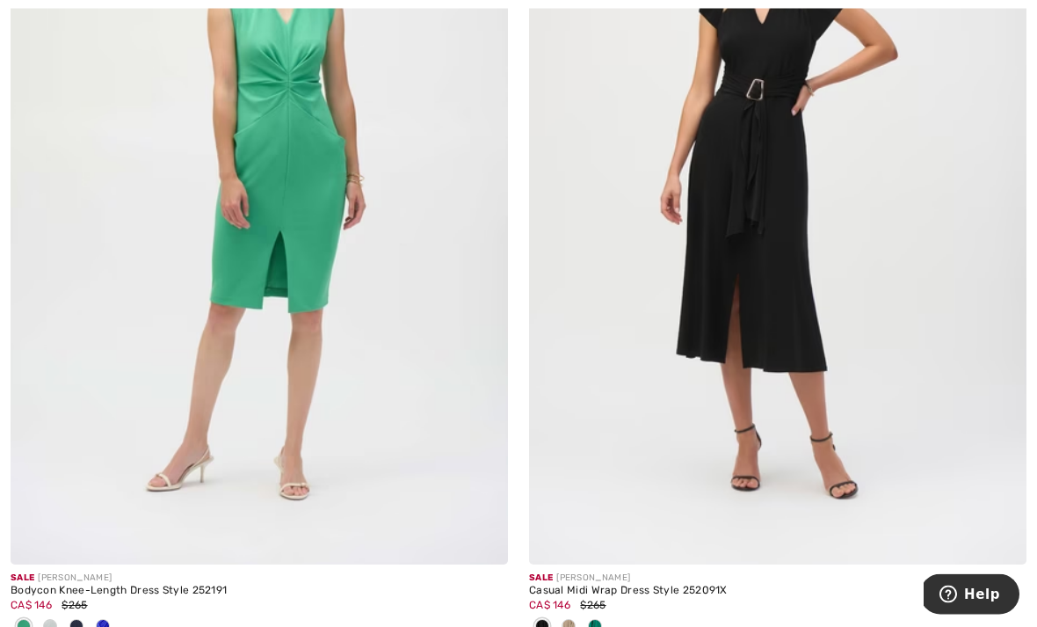
scroll to position [5715, 0]
click at [598, 622] on span at bounding box center [595, 626] width 14 height 14
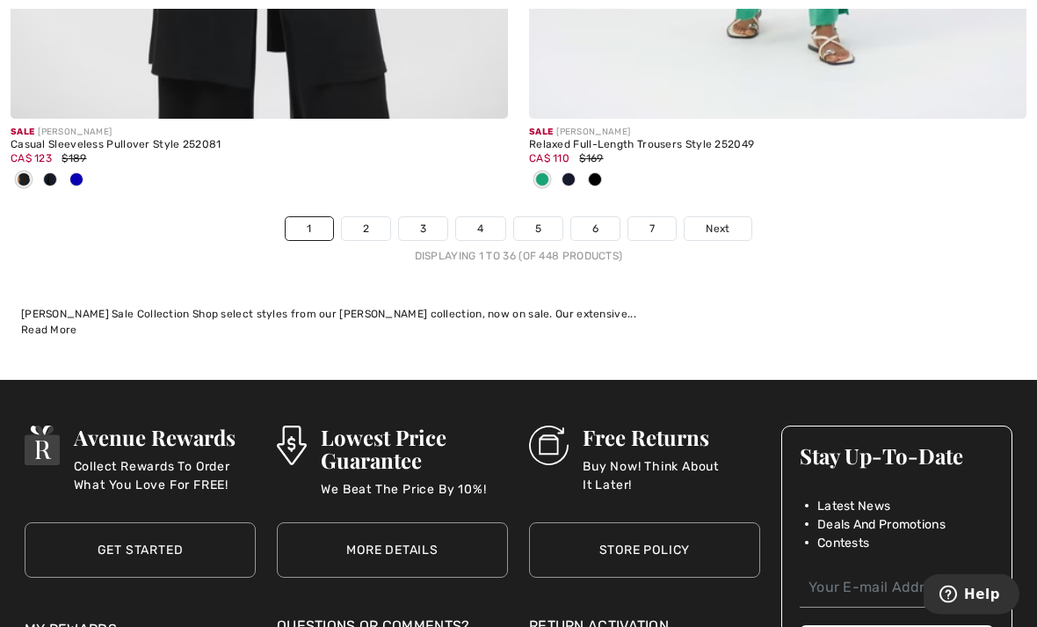
scroll to position [15654, 0]
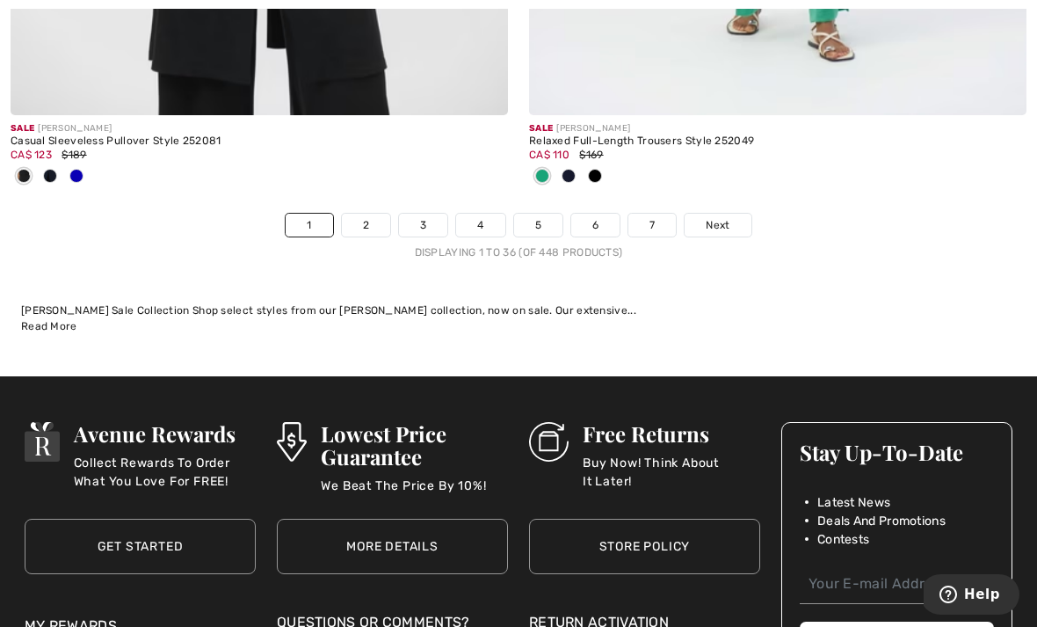
click at [723, 217] on span "Next" at bounding box center [718, 225] width 24 height 16
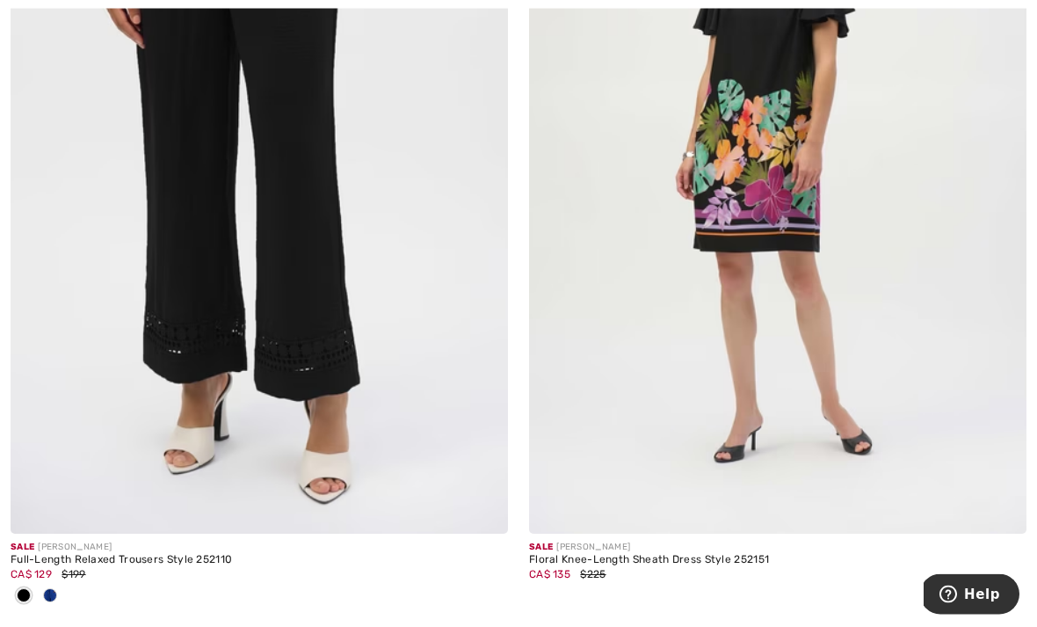
scroll to position [4685, 0]
click at [51, 596] on span at bounding box center [50, 595] width 14 height 14
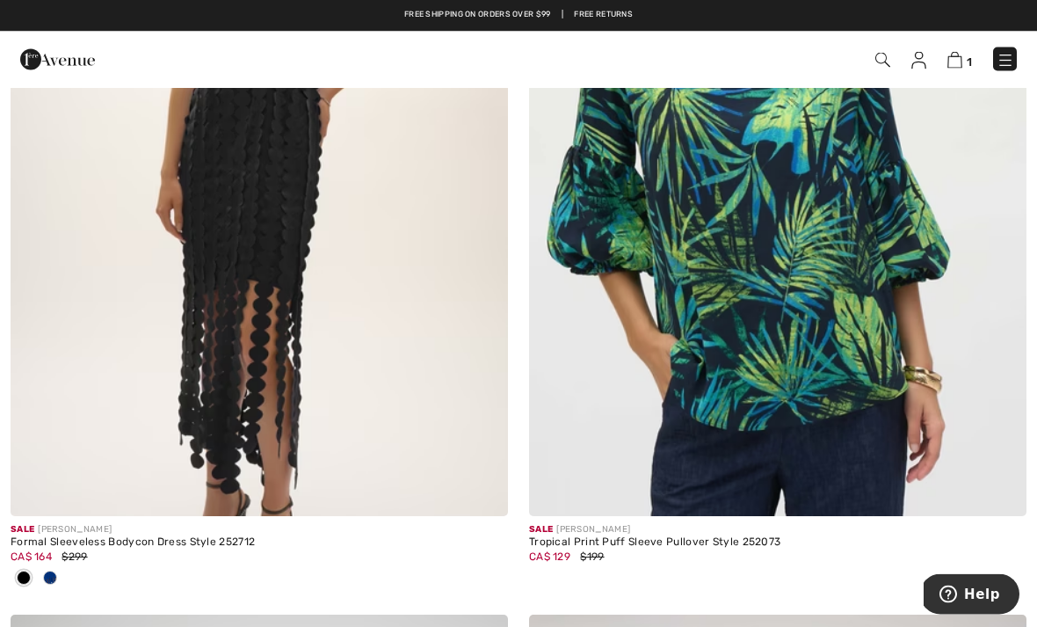
scroll to position [6525, 0]
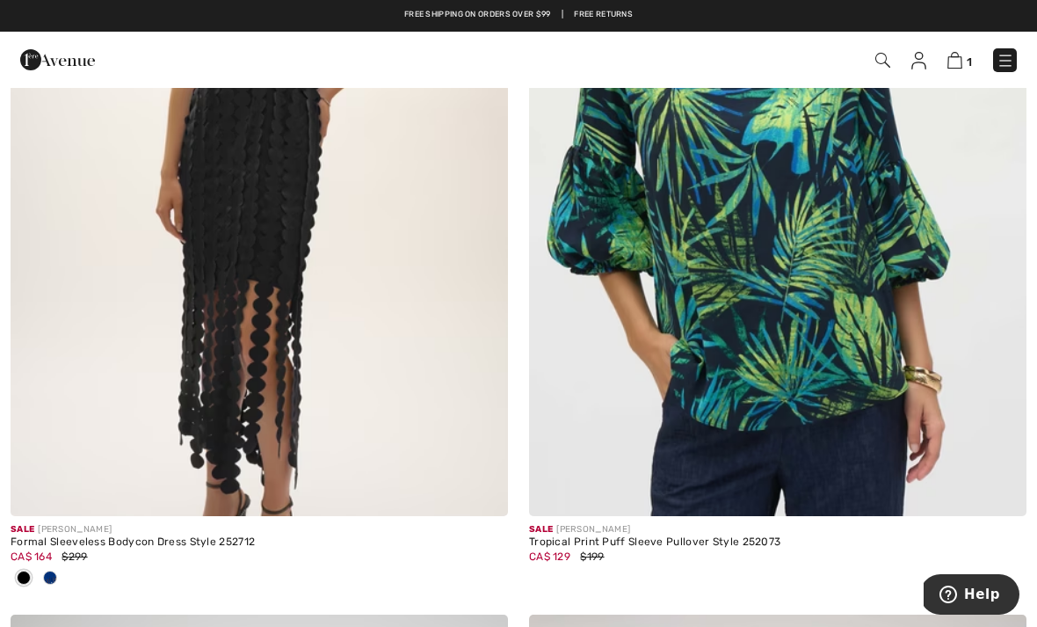
click at [51, 576] on span at bounding box center [50, 578] width 14 height 14
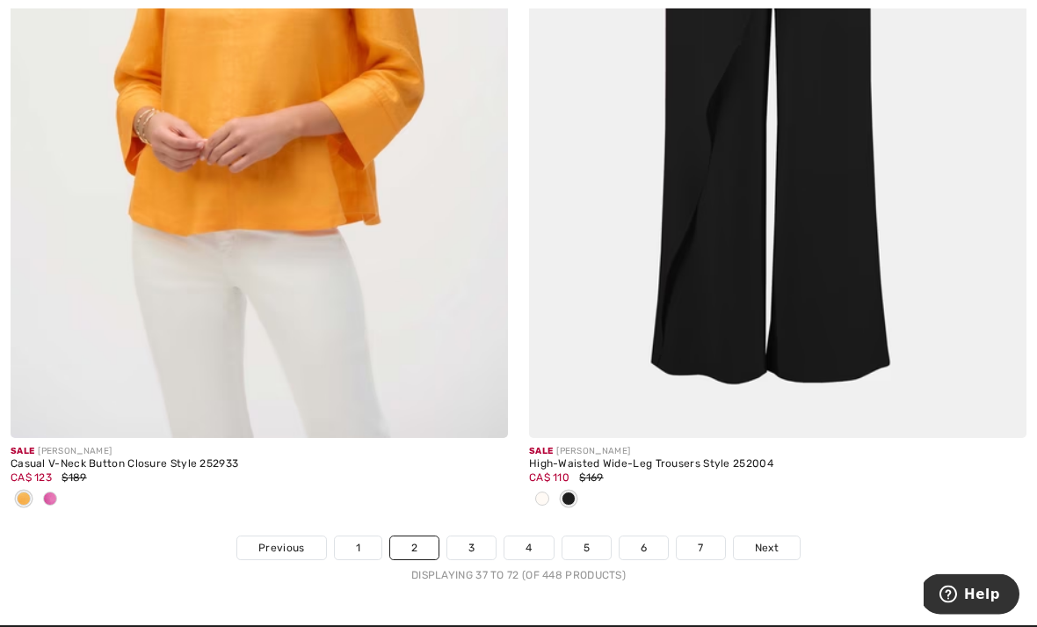
scroll to position [15133, 0]
click at [761, 541] on span "Next" at bounding box center [767, 548] width 24 height 16
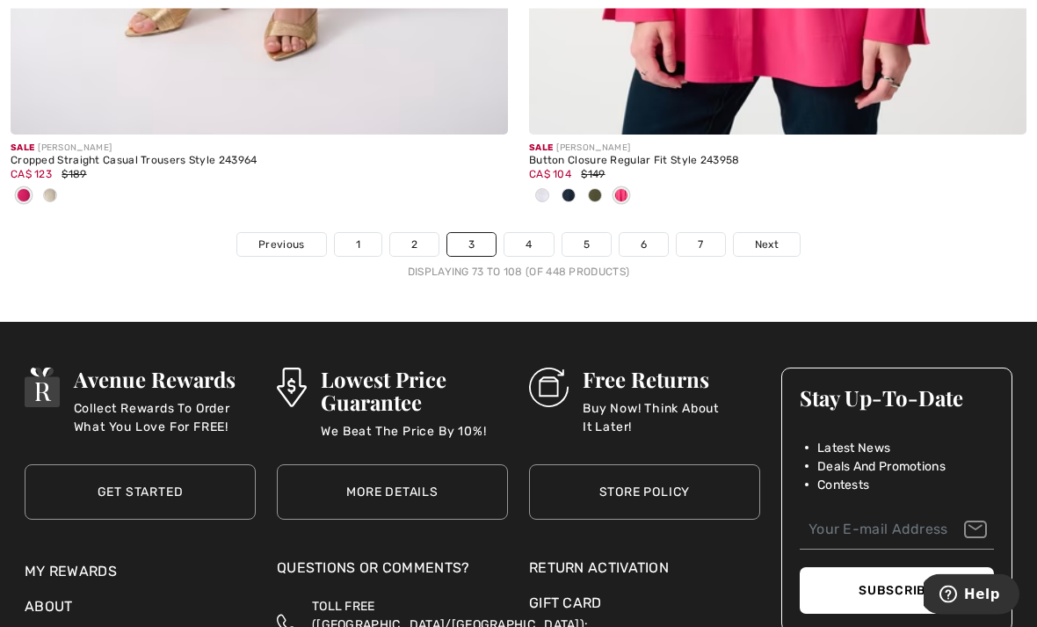
scroll to position [15378, 0]
click at [767, 237] on span "Next" at bounding box center [767, 245] width 24 height 16
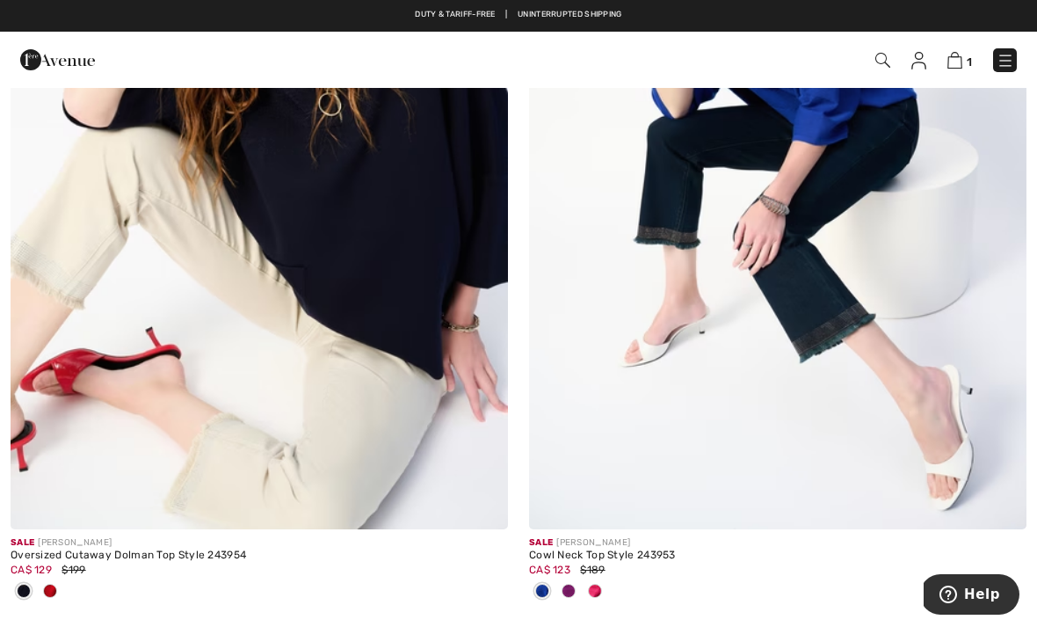
scroll to position [550, 0]
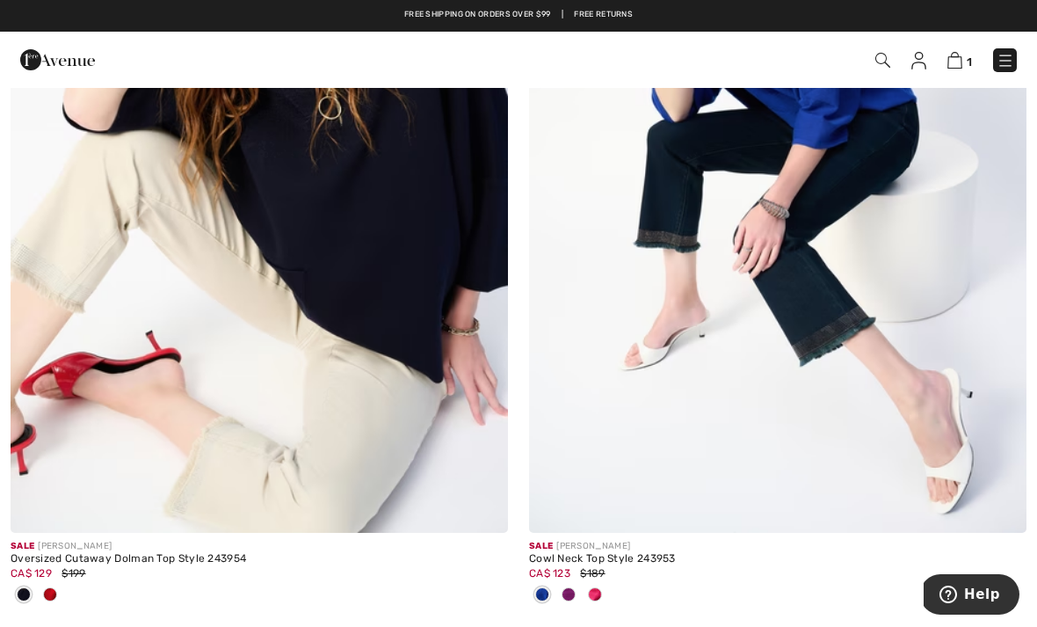
click at [572, 595] on span at bounding box center [569, 594] width 14 height 14
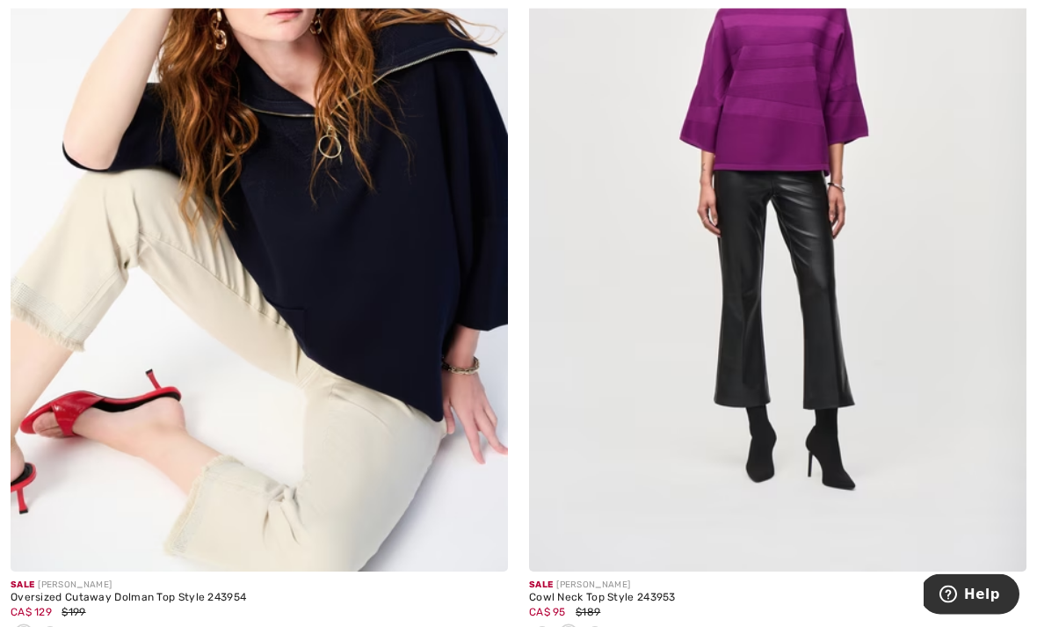
scroll to position [511, 0]
click at [597, 626] on span at bounding box center [595, 633] width 14 height 14
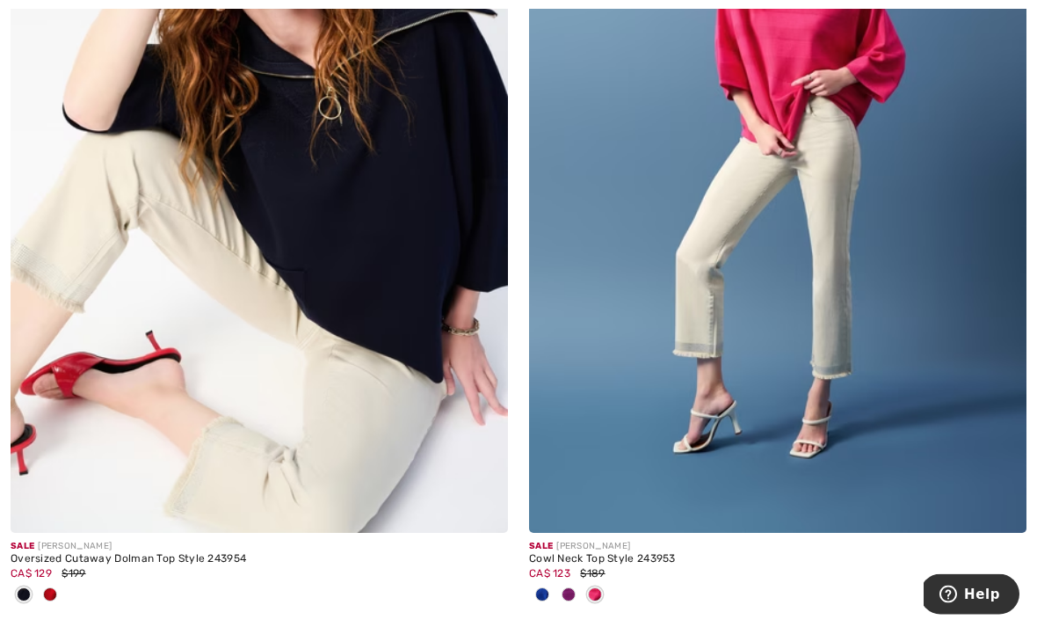
scroll to position [548, 0]
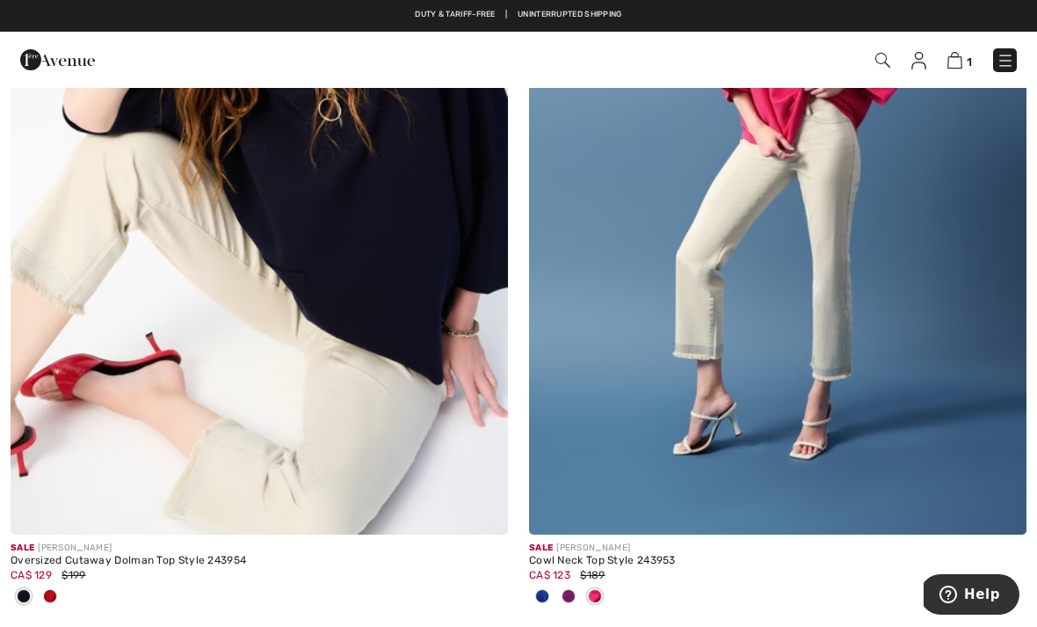
click at [574, 598] on span at bounding box center [569, 596] width 14 height 14
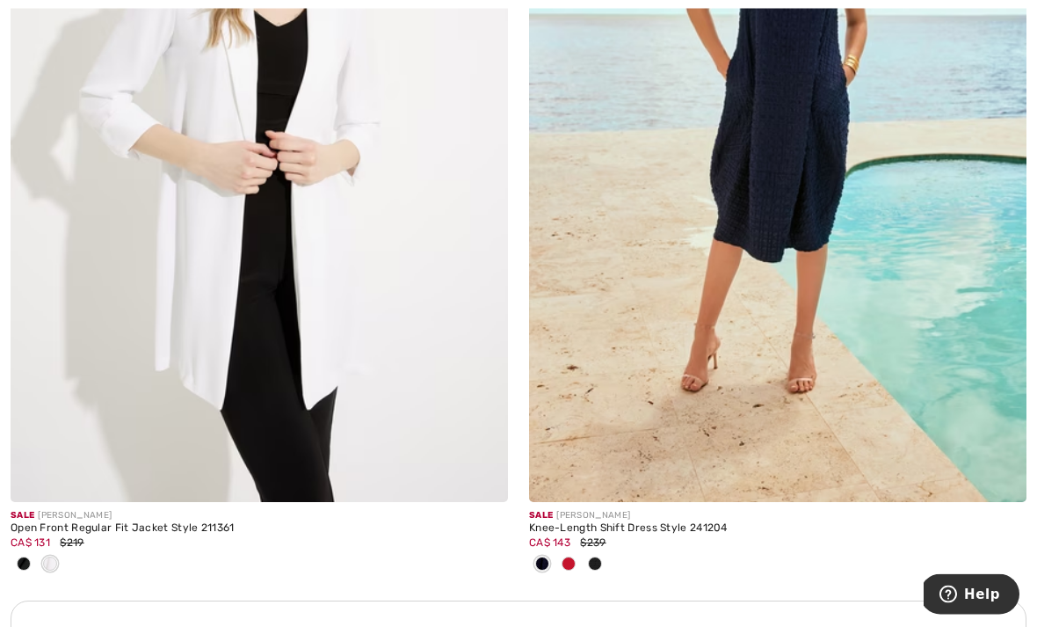
scroll to position [4776, 0]
click at [25, 558] on span at bounding box center [24, 563] width 14 height 14
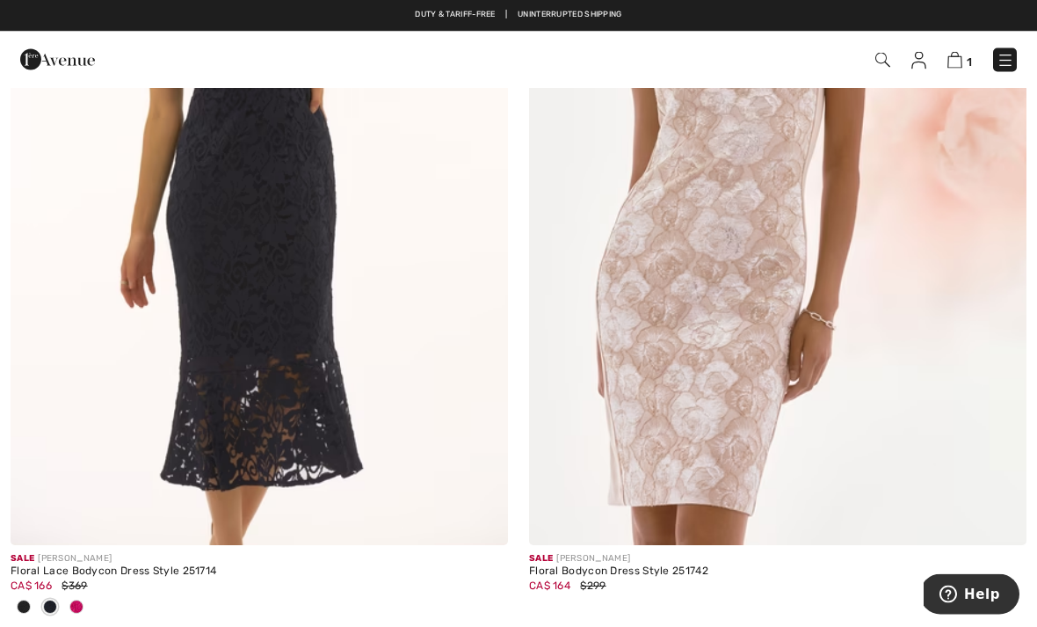
scroll to position [12573, 0]
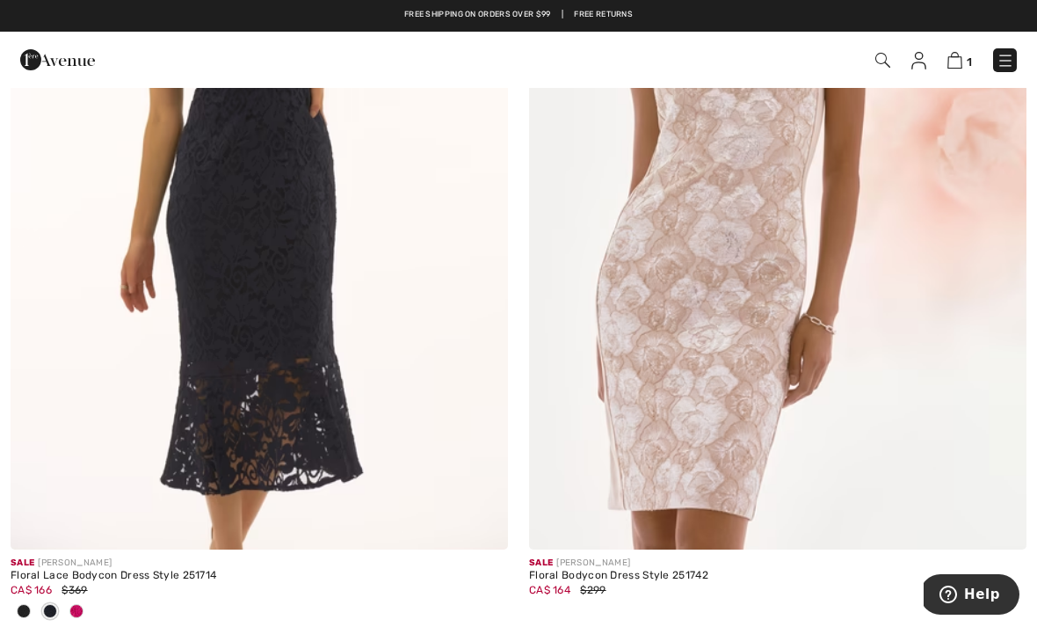
click at [84, 607] on div at bounding box center [76, 612] width 26 height 29
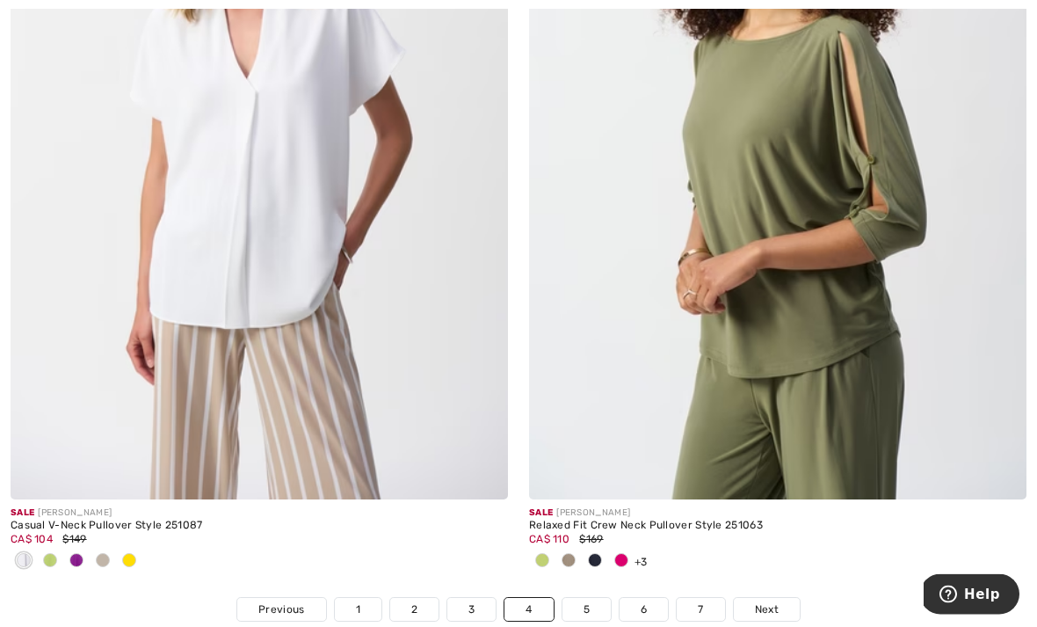
scroll to position [15158, 0]
click at [82, 553] on span at bounding box center [76, 560] width 14 height 14
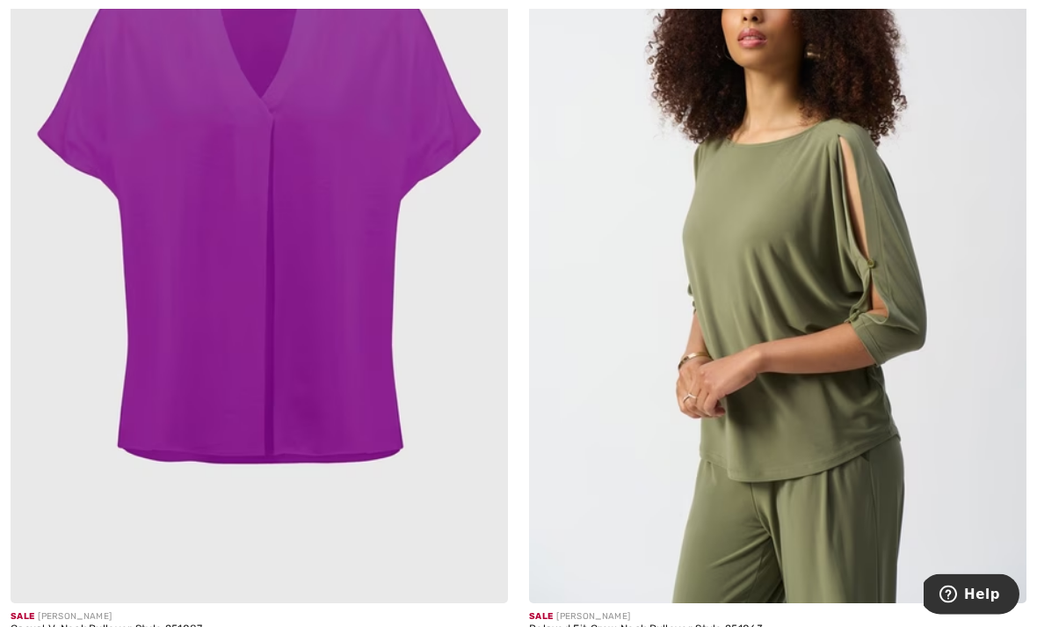
scroll to position [15108, 0]
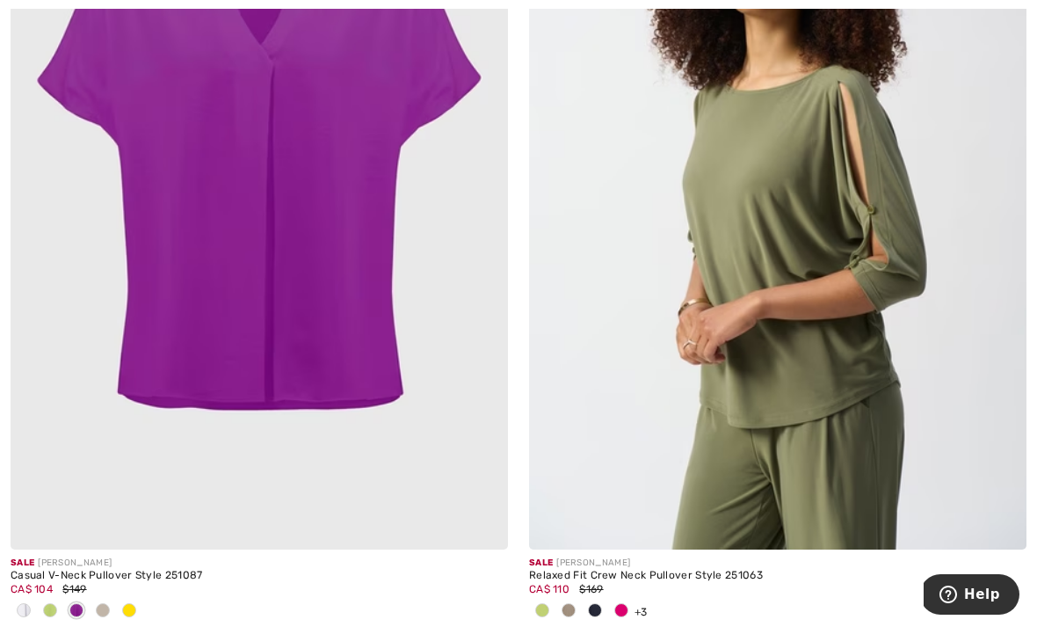
click at [51, 603] on span at bounding box center [50, 610] width 14 height 14
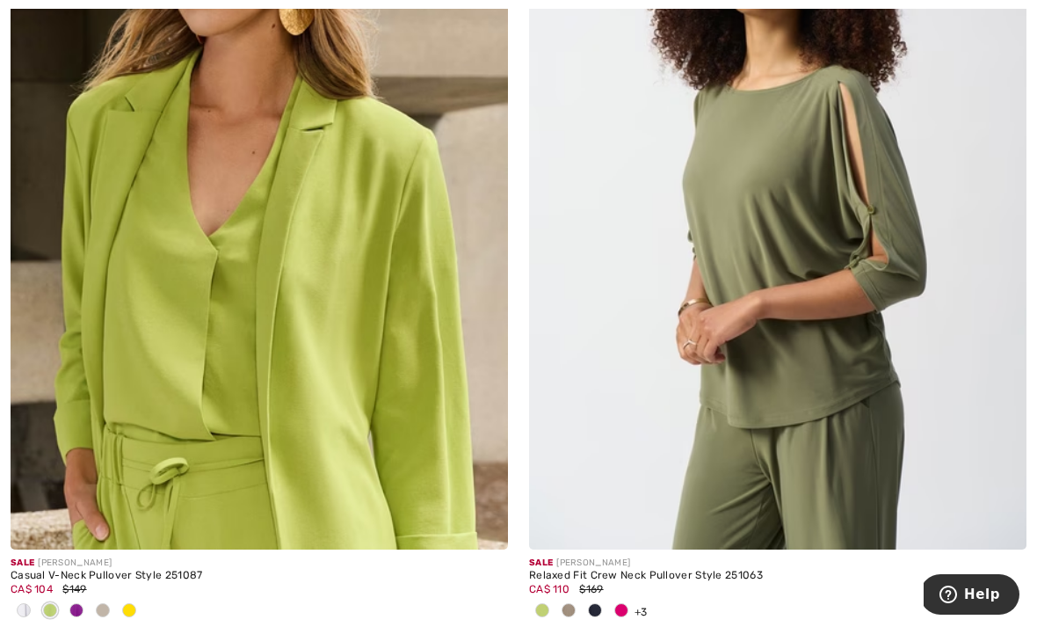
click at [25, 603] on span at bounding box center [24, 610] width 14 height 14
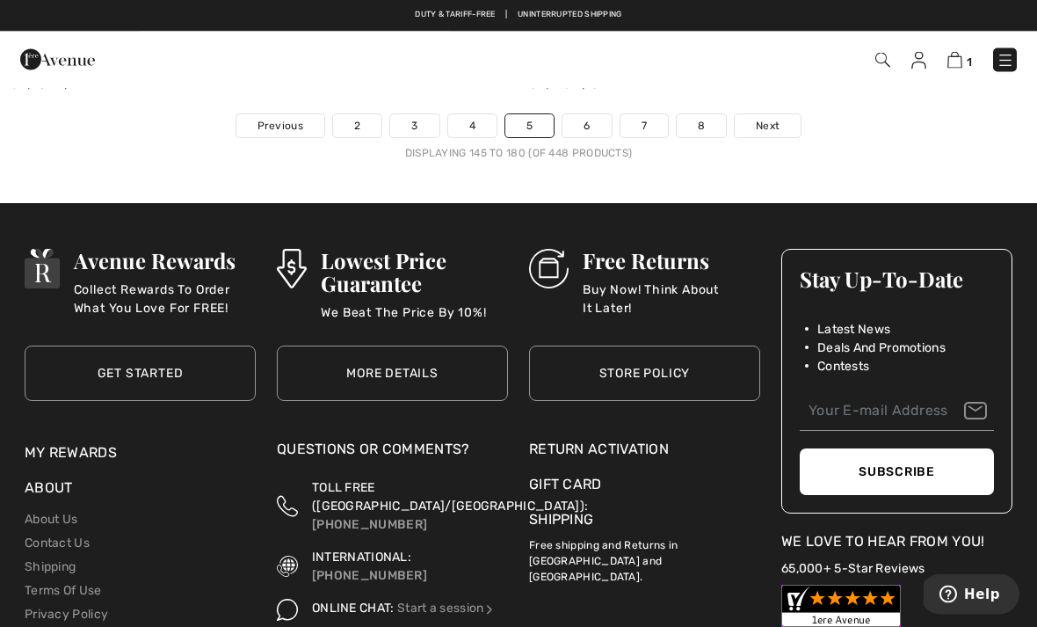
scroll to position [15613, 0]
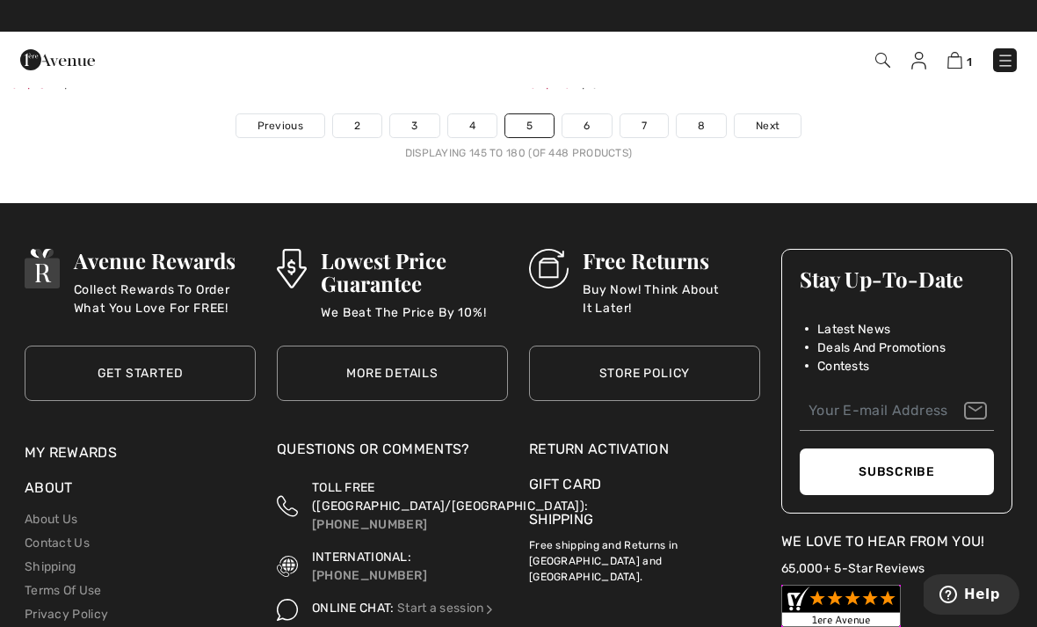
click at [781, 117] on link "Next" at bounding box center [768, 125] width 66 height 23
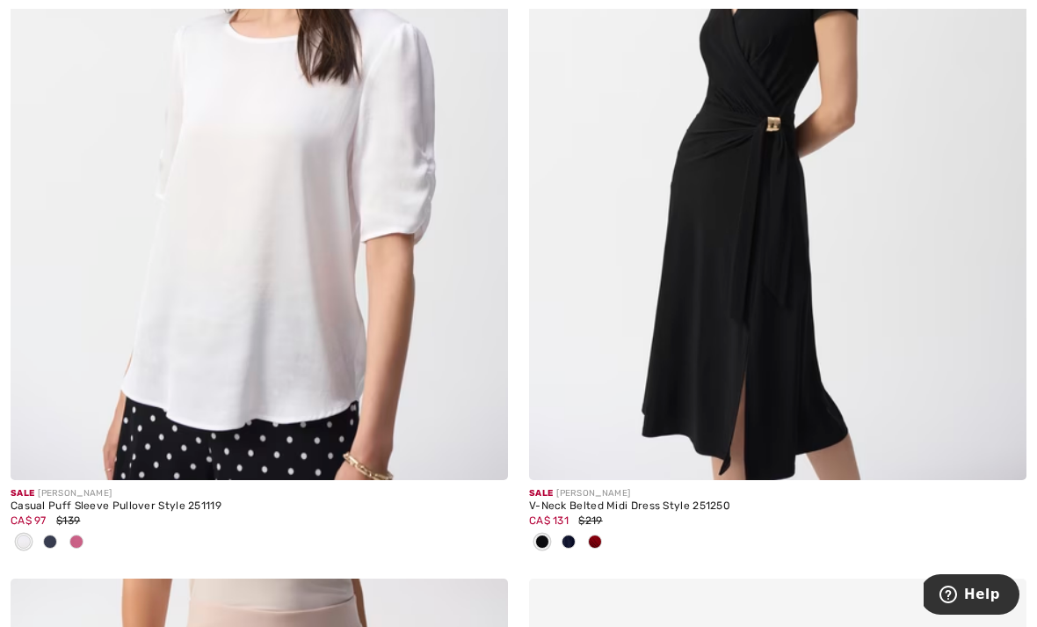
scroll to position [14394, 0]
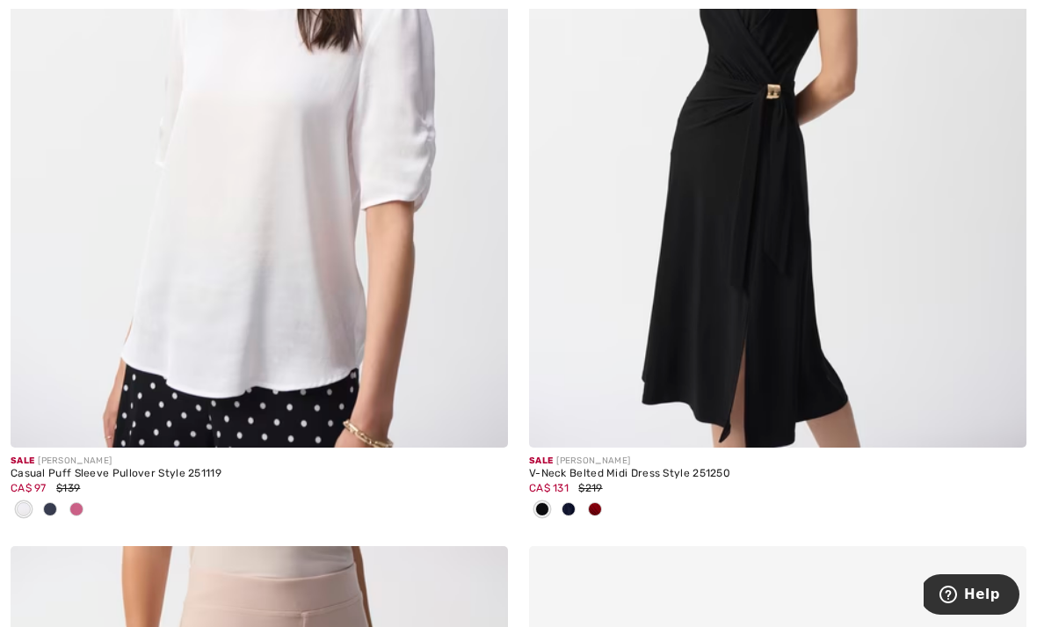
click at [55, 502] on span at bounding box center [50, 509] width 14 height 14
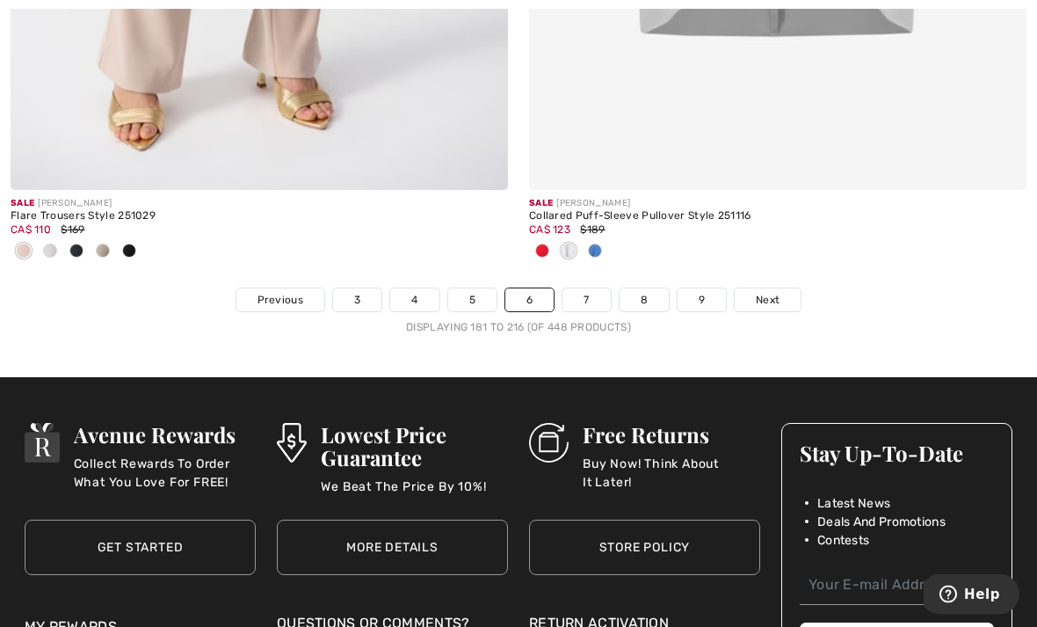
scroll to position [15497, 0]
click at [771, 292] on span "Next" at bounding box center [768, 300] width 24 height 16
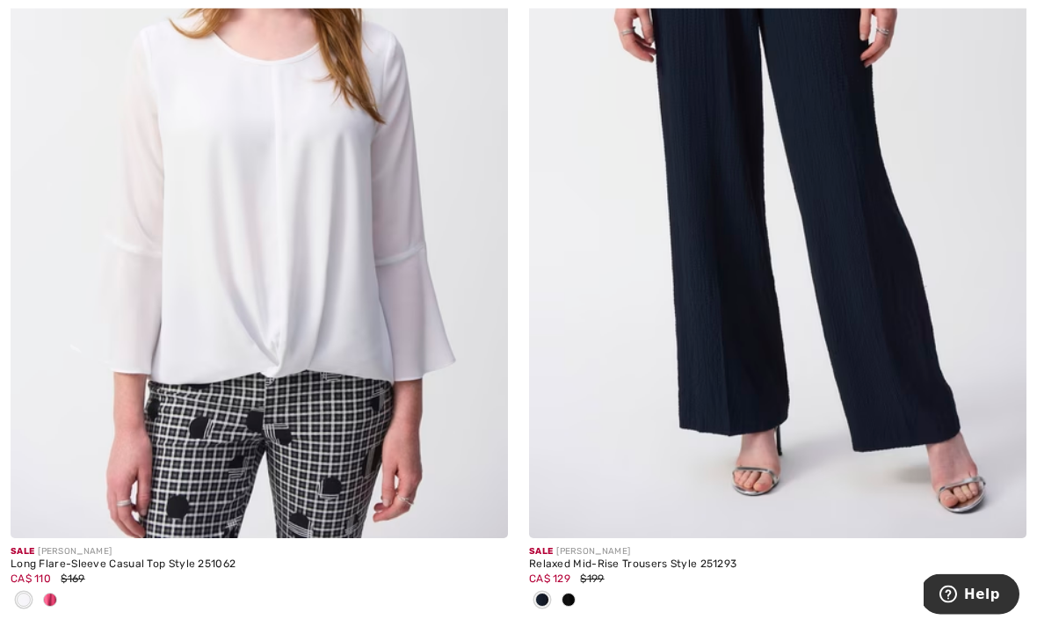
scroll to position [544, 0]
click at [49, 601] on span at bounding box center [50, 600] width 14 height 14
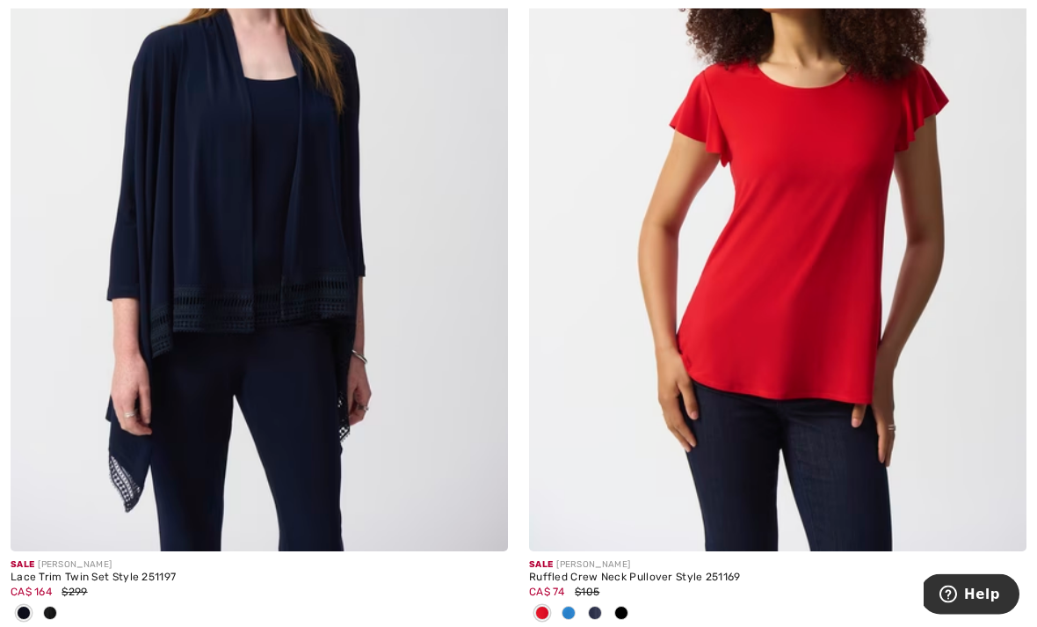
scroll to position [2222, 0]
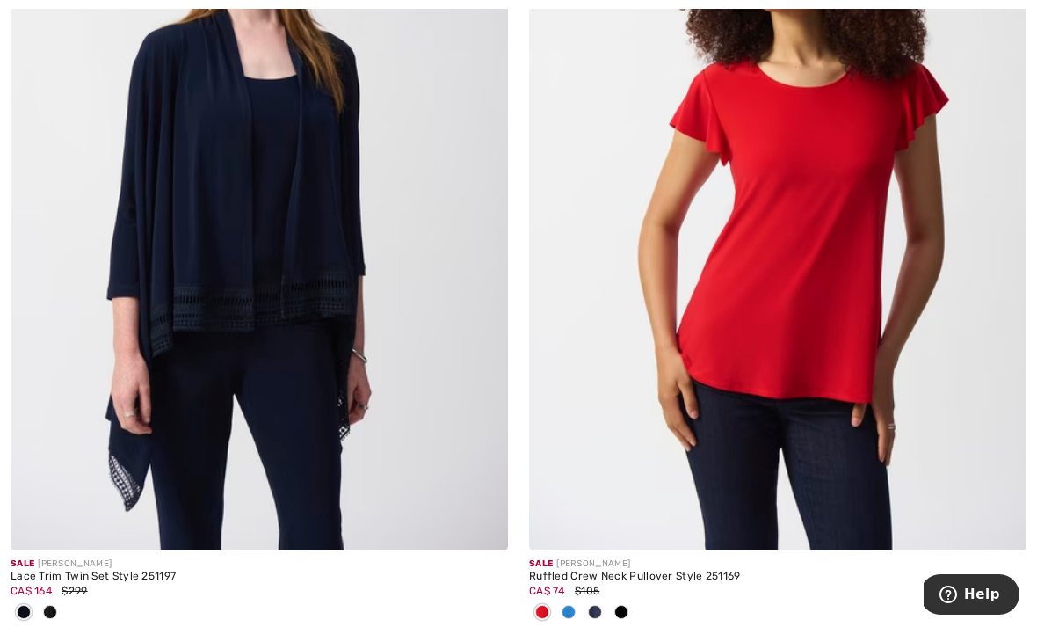
click at [571, 610] on span at bounding box center [569, 612] width 14 height 14
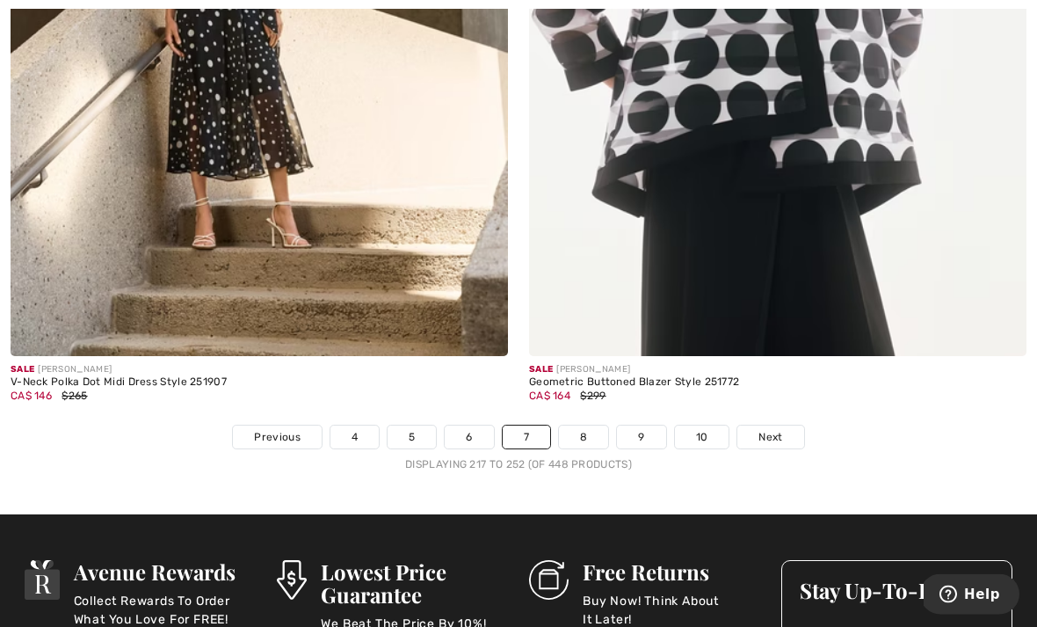
scroll to position [15389, 0]
click at [771, 432] on span "Next" at bounding box center [771, 437] width 24 height 16
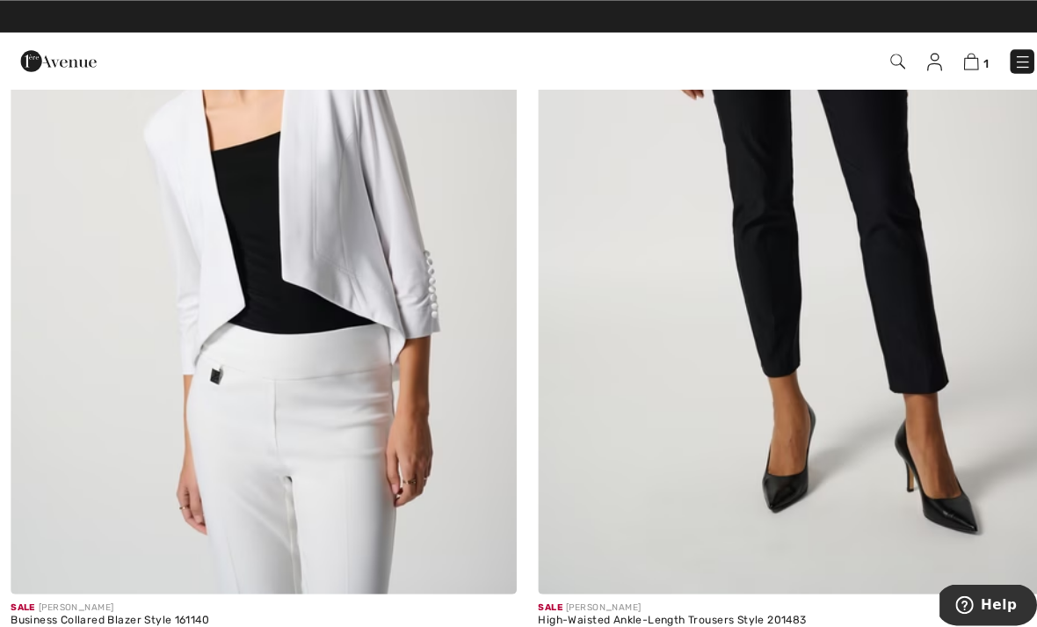
scroll to position [14142, 0]
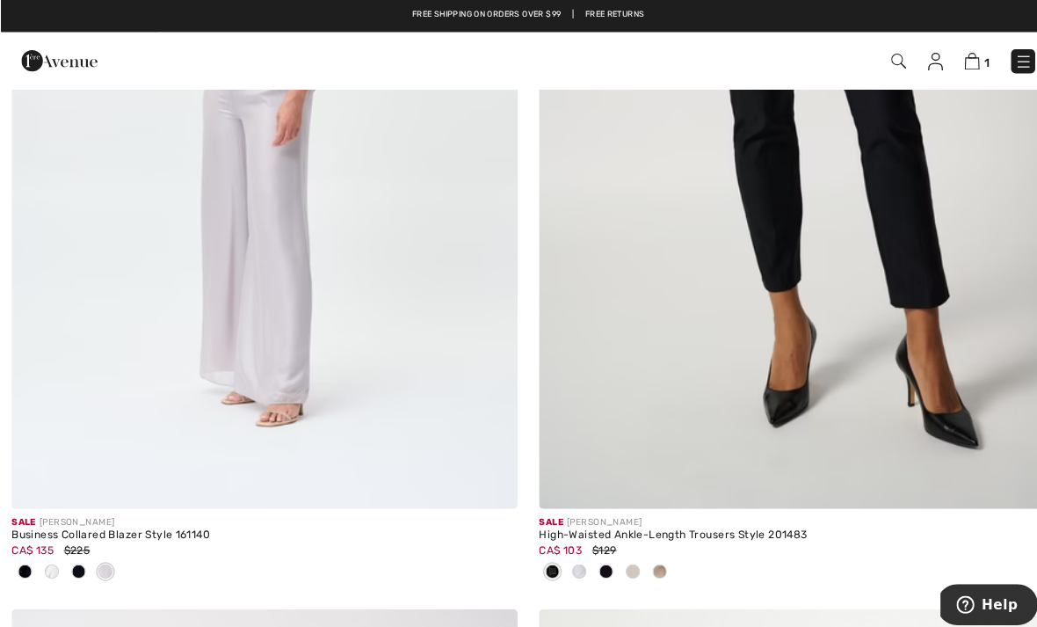
scroll to position [14226, 0]
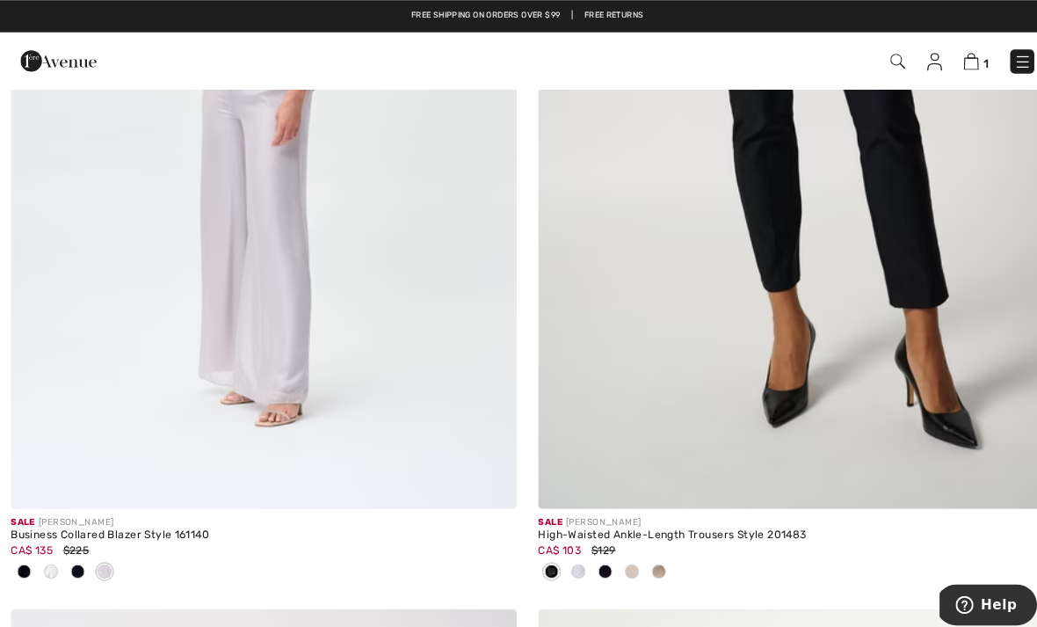
click at [36, 410] on img at bounding box center [260, 127] width 498 height 746
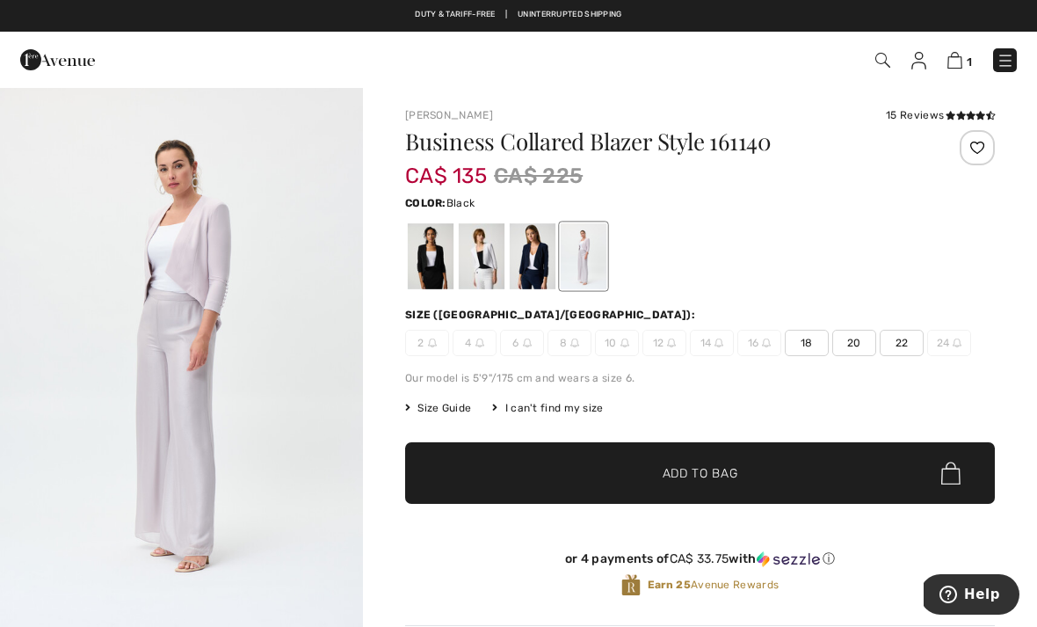
click at [434, 254] on div at bounding box center [431, 256] width 46 height 66
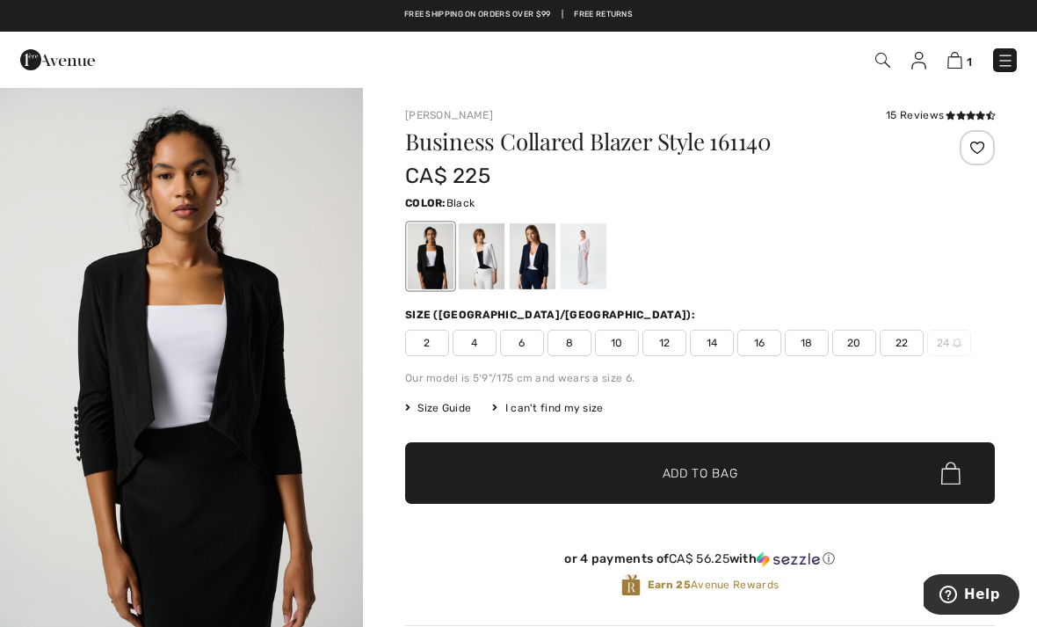
click at [486, 259] on div at bounding box center [482, 256] width 46 height 66
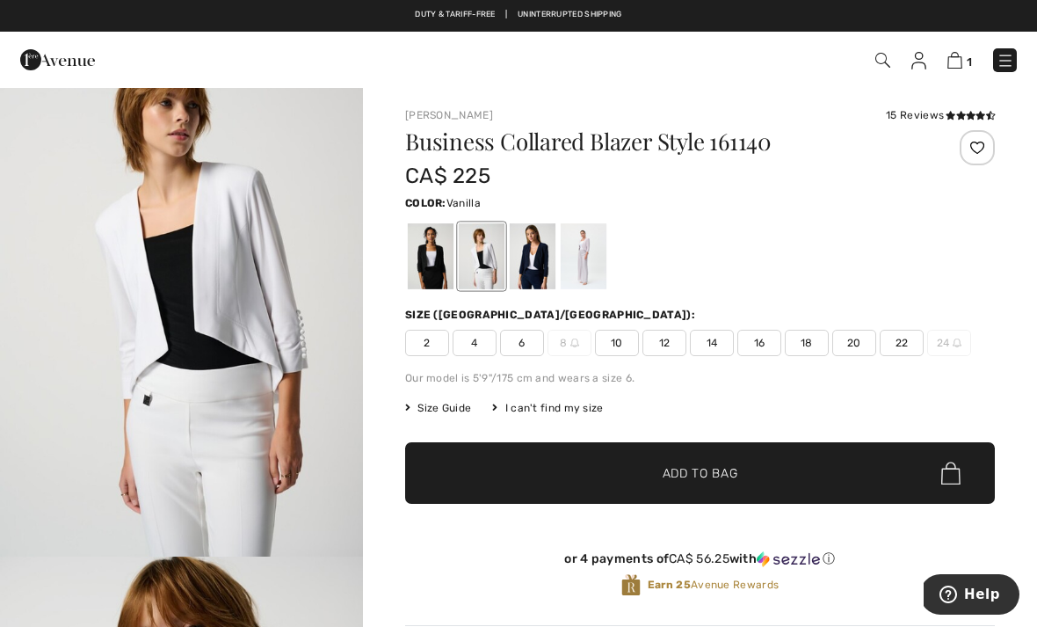
click at [536, 248] on div at bounding box center [533, 256] width 46 height 66
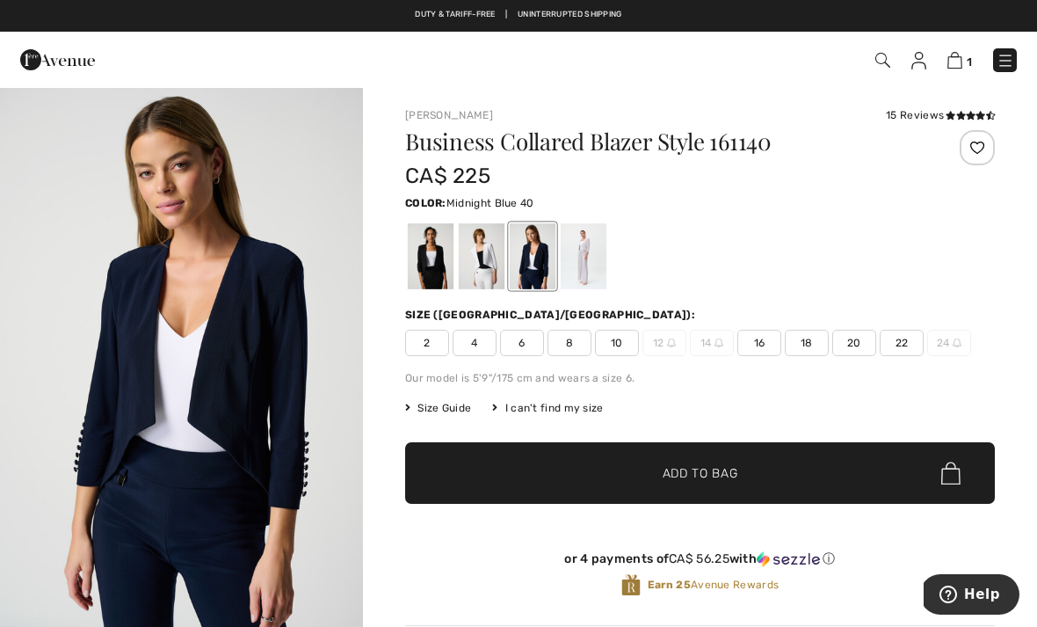
click at [481, 255] on div at bounding box center [482, 256] width 46 height 66
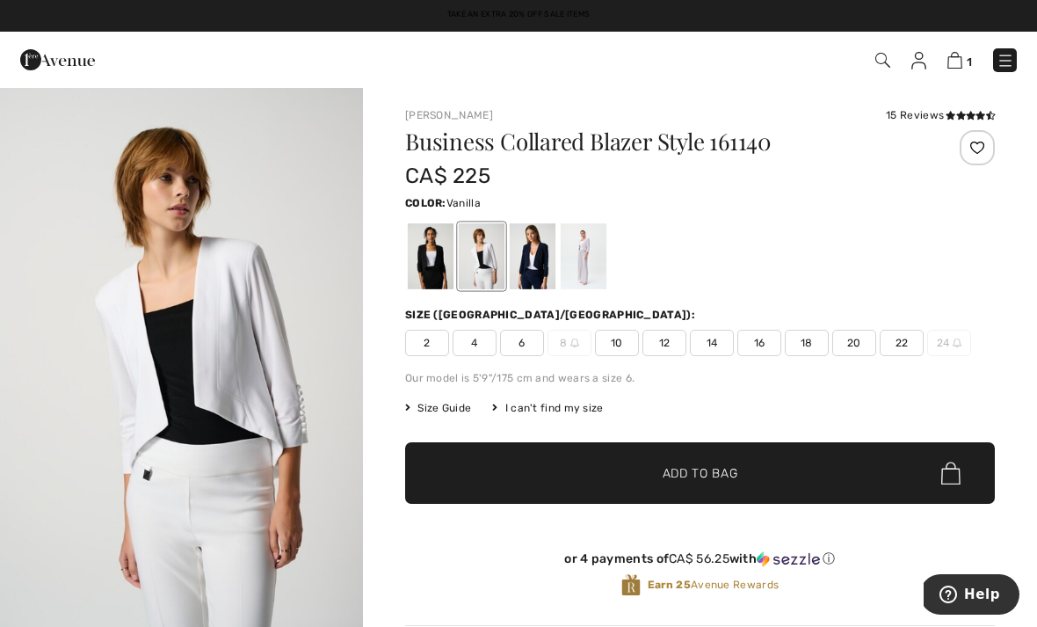
click at [587, 255] on div at bounding box center [584, 256] width 46 height 66
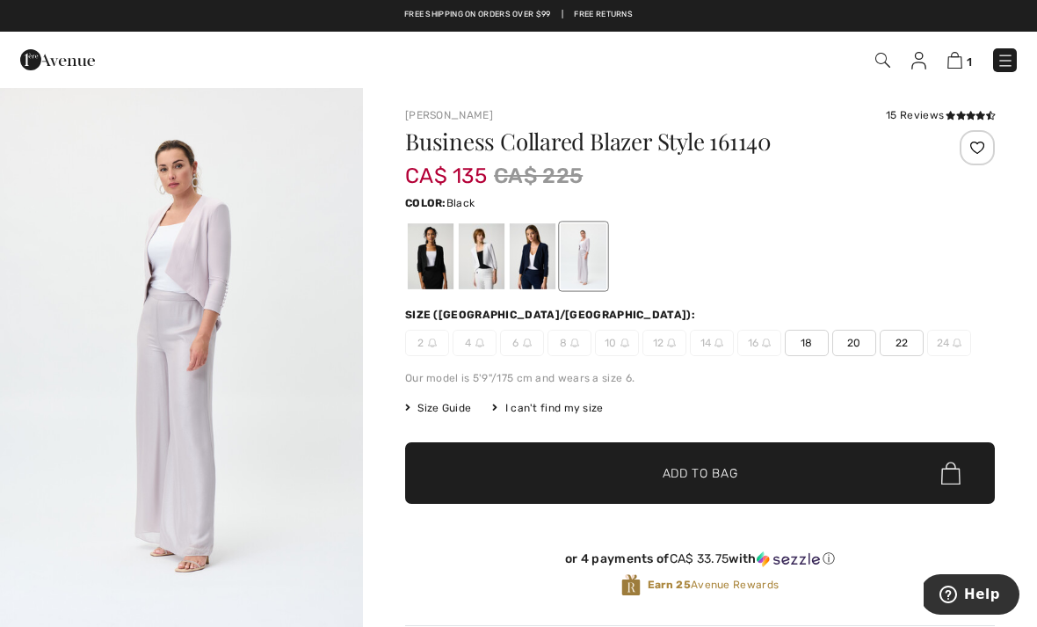
click at [433, 260] on div at bounding box center [431, 256] width 46 height 66
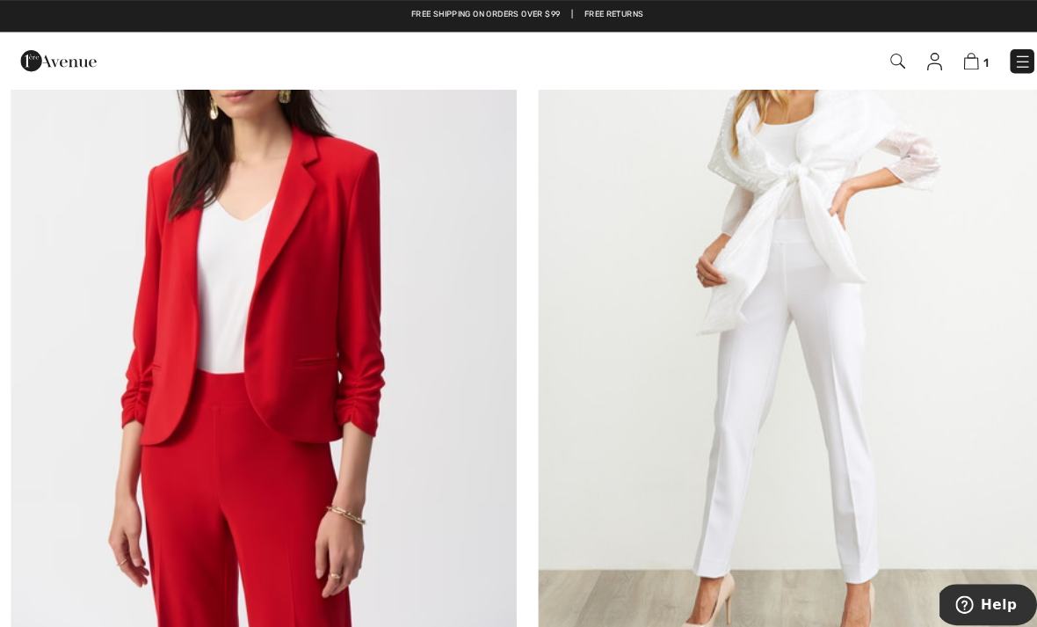
scroll to position [14897, 0]
click at [137, 400] on img at bounding box center [260, 300] width 498 height 746
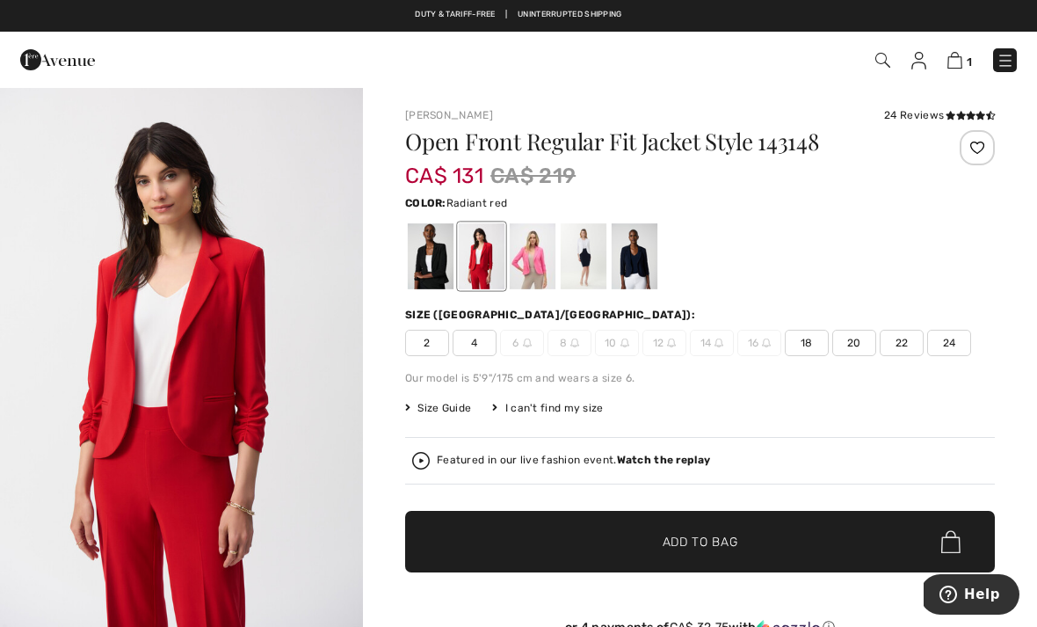
click at [862, 353] on span "20" at bounding box center [855, 343] width 44 height 26
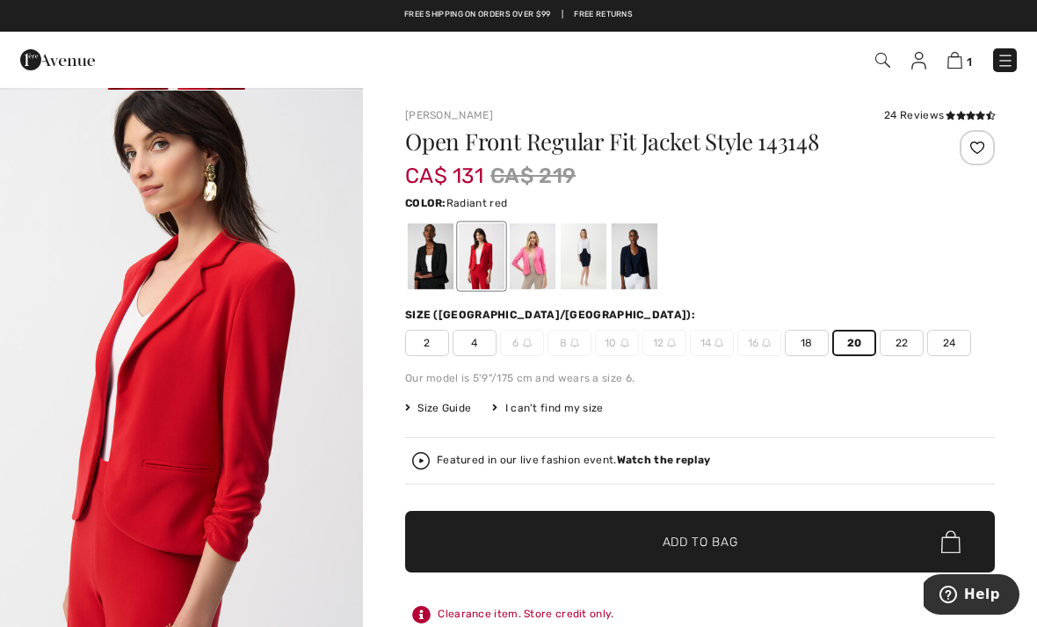
click at [711, 458] on div "Featured in our live fashion event. Watch the replay" at bounding box center [700, 461] width 576 height 18
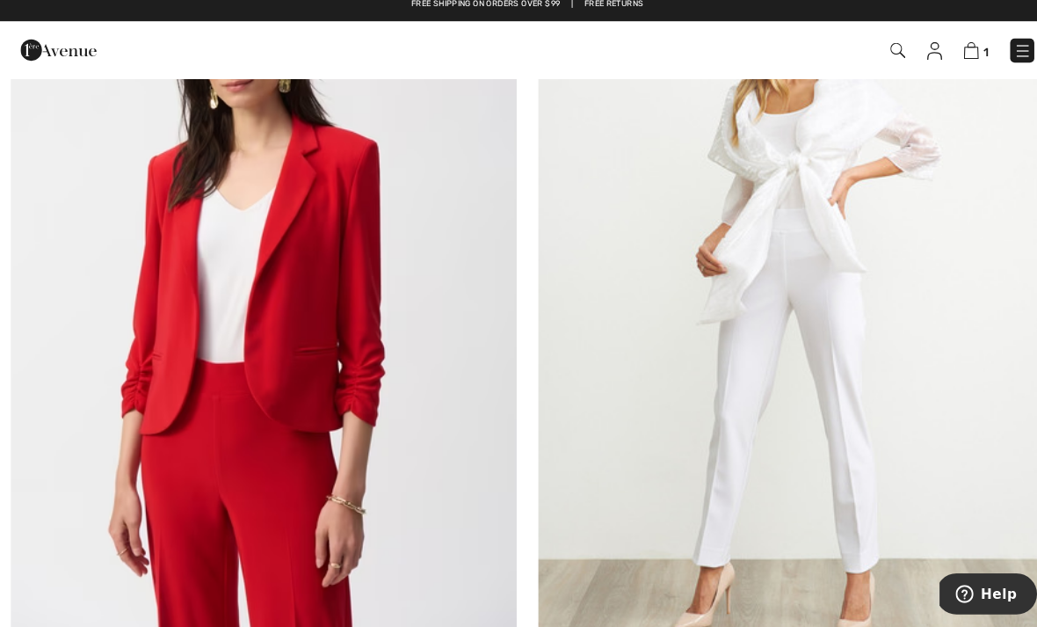
click at [127, 392] on img at bounding box center [260, 300] width 498 height 746
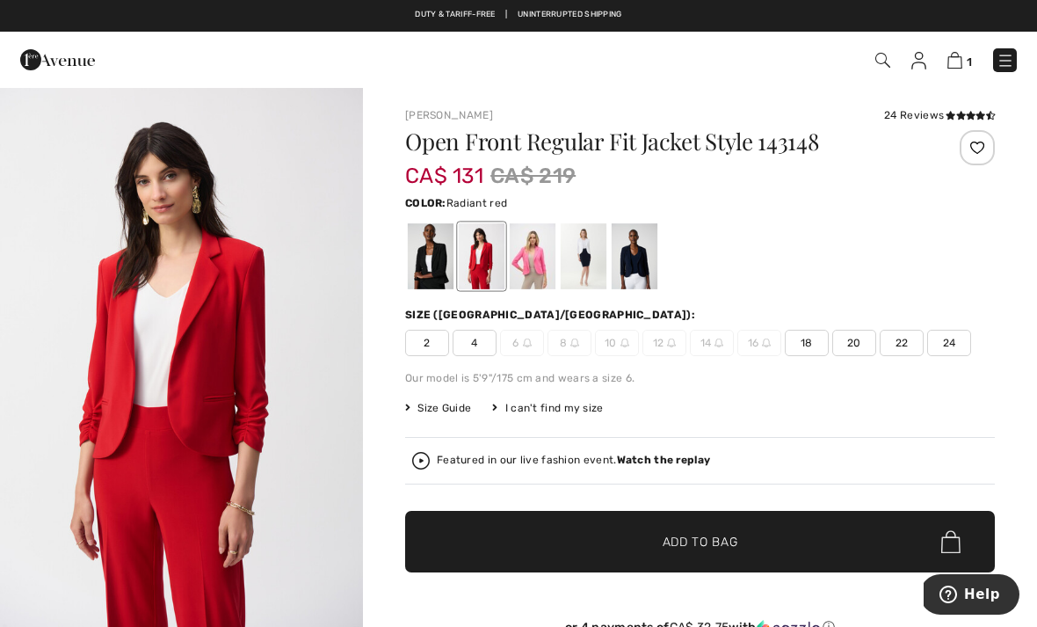
click at [857, 343] on span "20" at bounding box center [855, 343] width 44 height 26
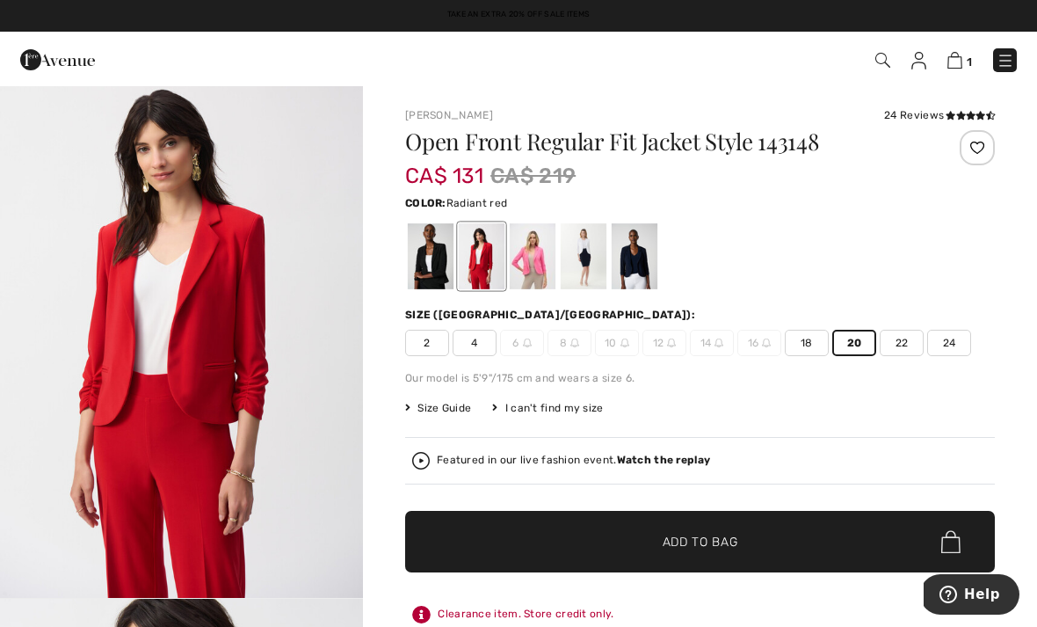
scroll to position [25, 0]
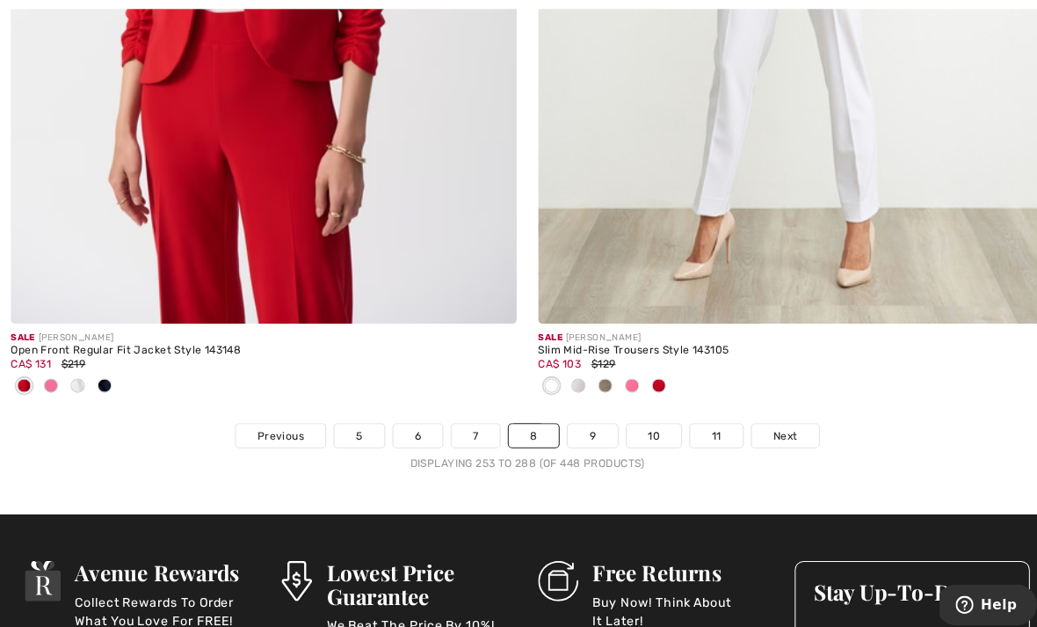
scroll to position [15252, 0]
click at [769, 420] on span "Next" at bounding box center [773, 428] width 24 height 16
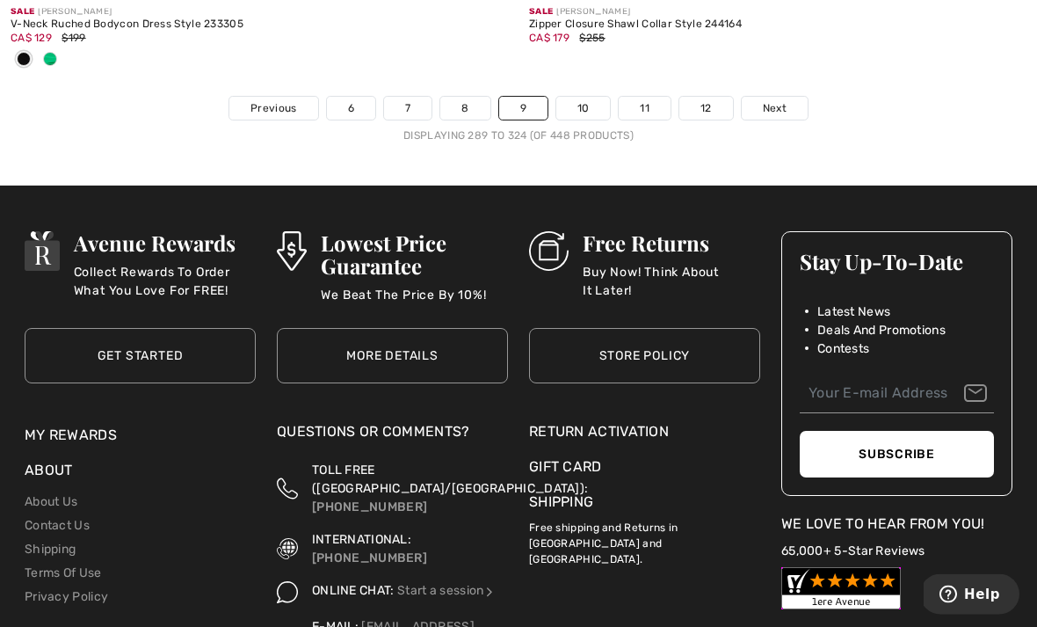
scroll to position [15570, 0]
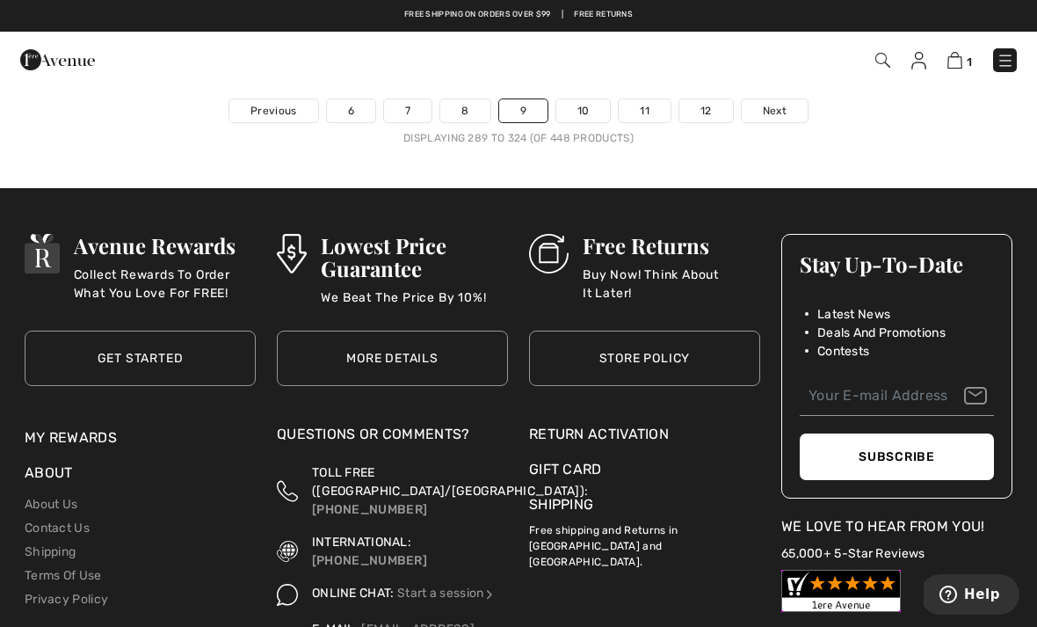
click at [772, 105] on span "Next" at bounding box center [775, 111] width 24 height 16
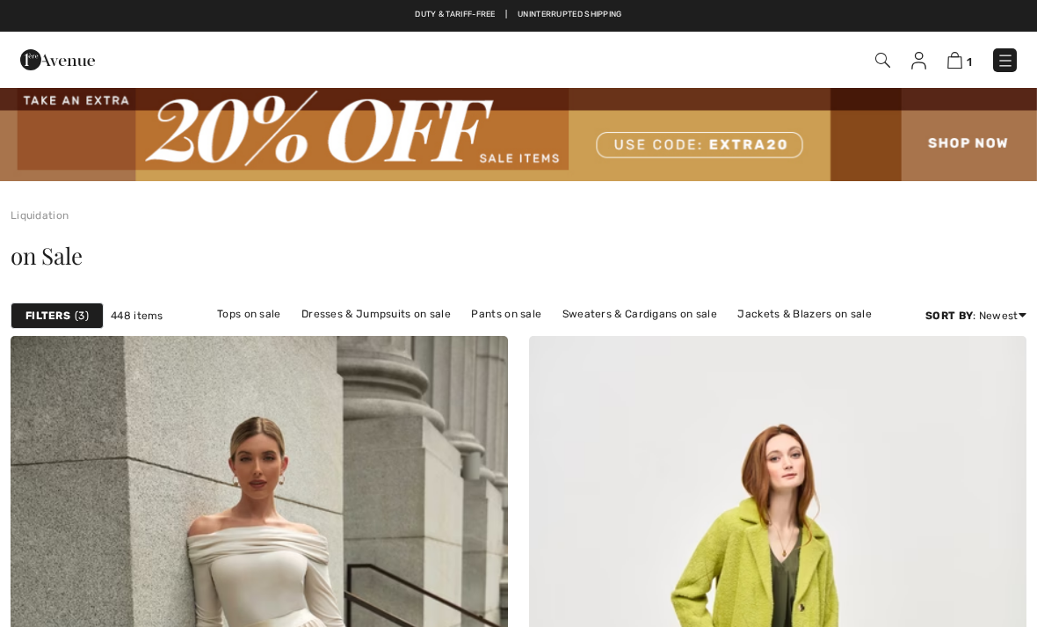
checkbox input "true"
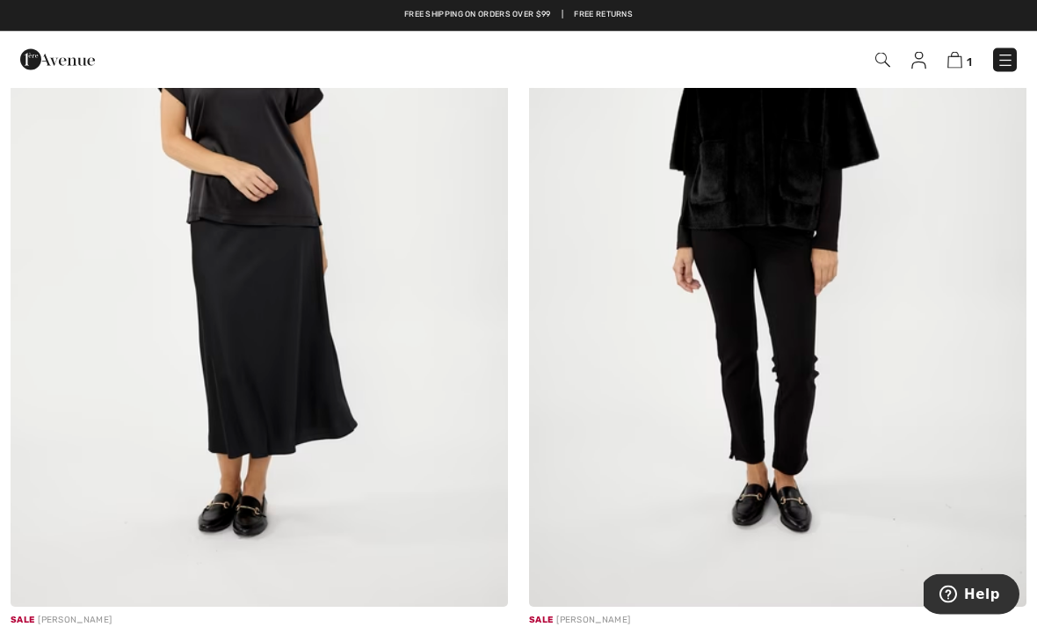
scroll to position [5619, 0]
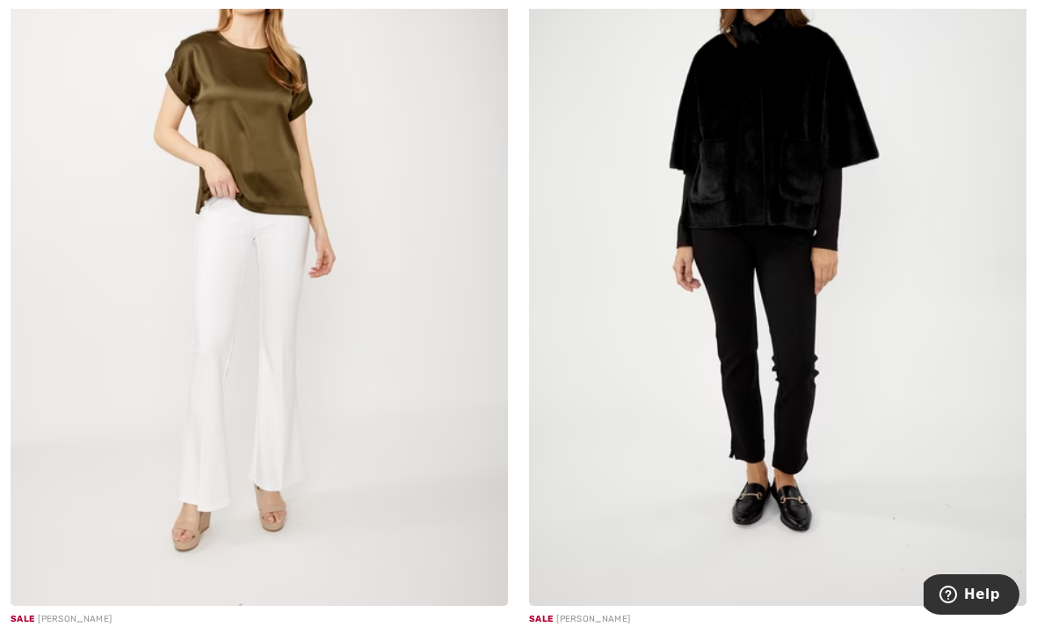
scroll to position [5623, 0]
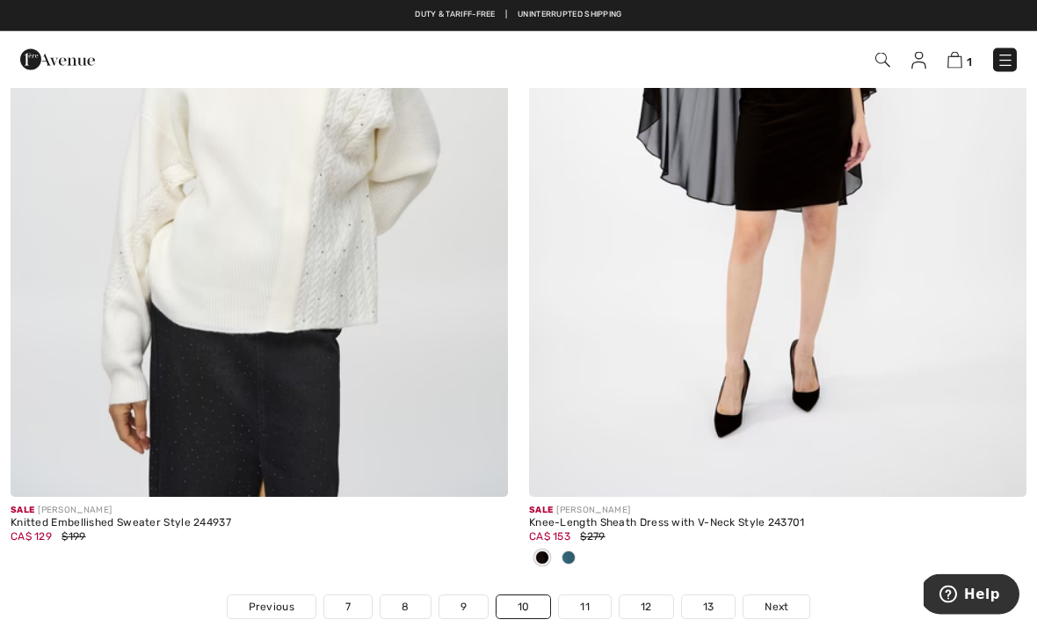
scroll to position [15103, 0]
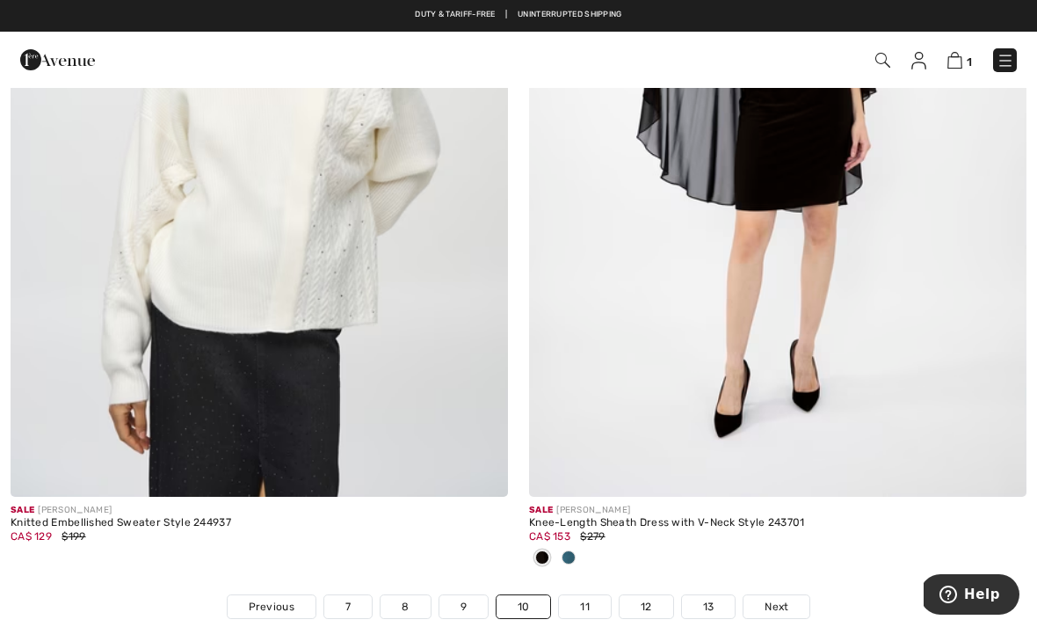
click at [775, 599] on span "Next" at bounding box center [777, 607] width 24 height 16
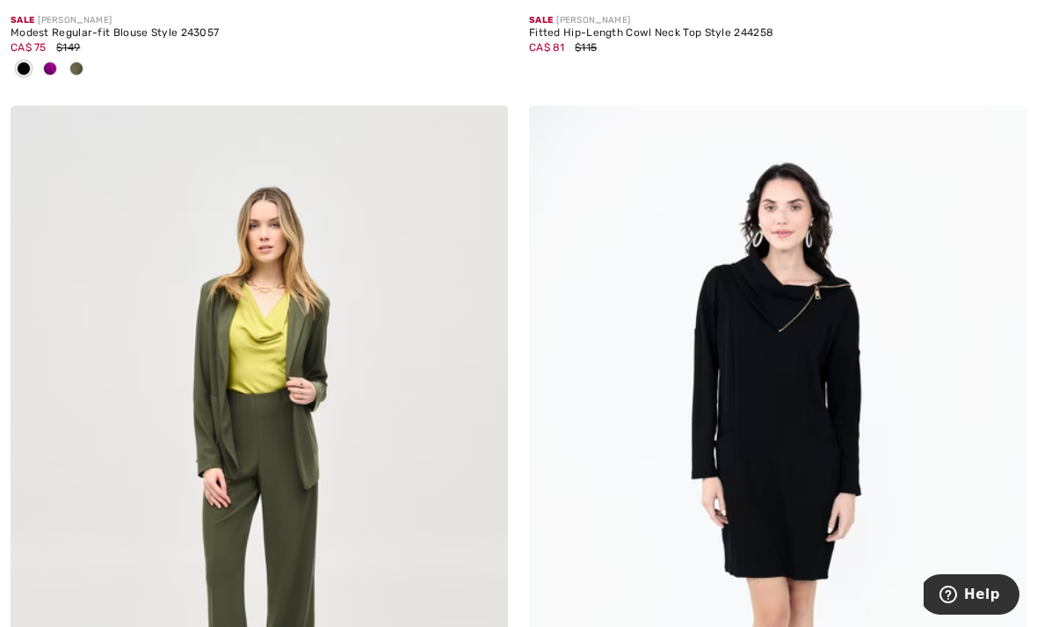
scroll to position [1076, 0]
